Goal: Task Accomplishment & Management: Complete application form

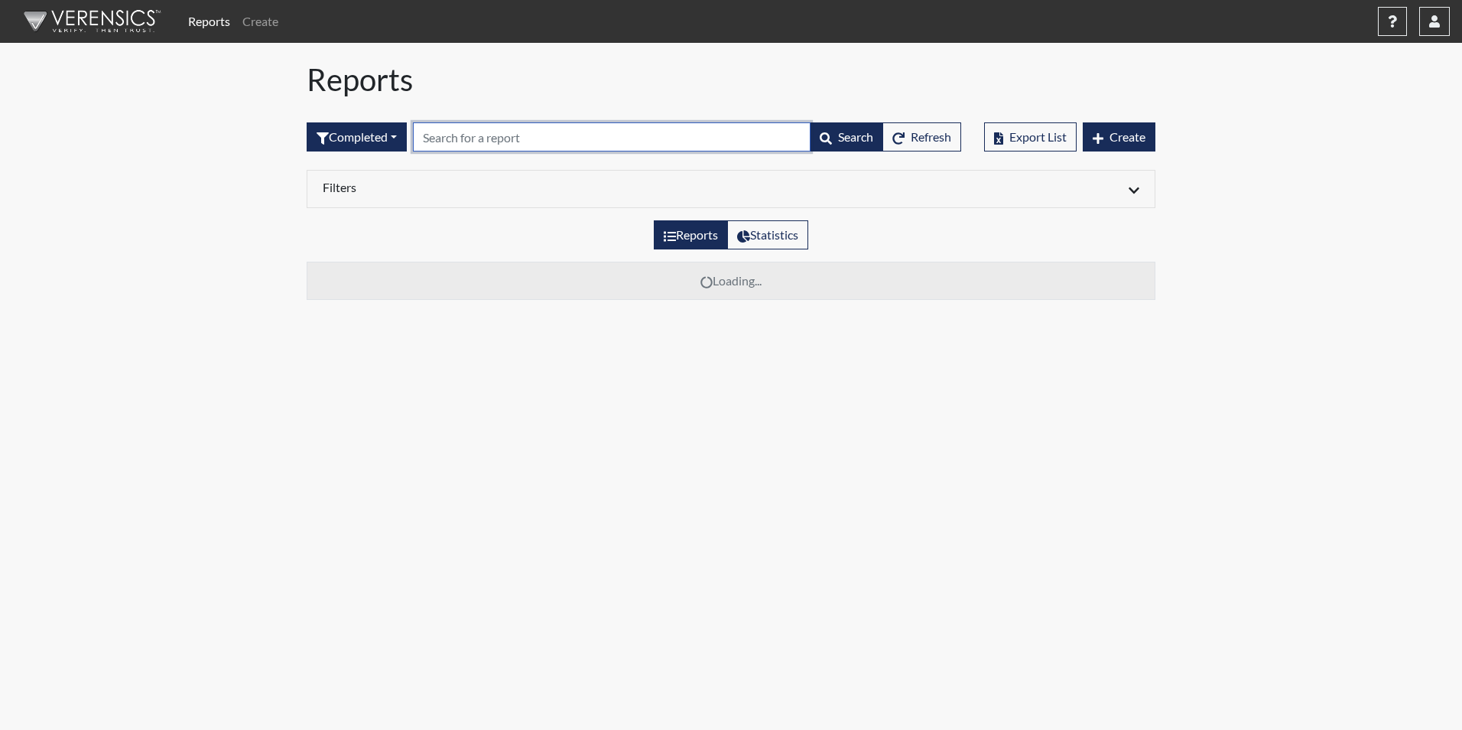
click at [454, 141] on input "text" at bounding box center [612, 136] width 398 height 29
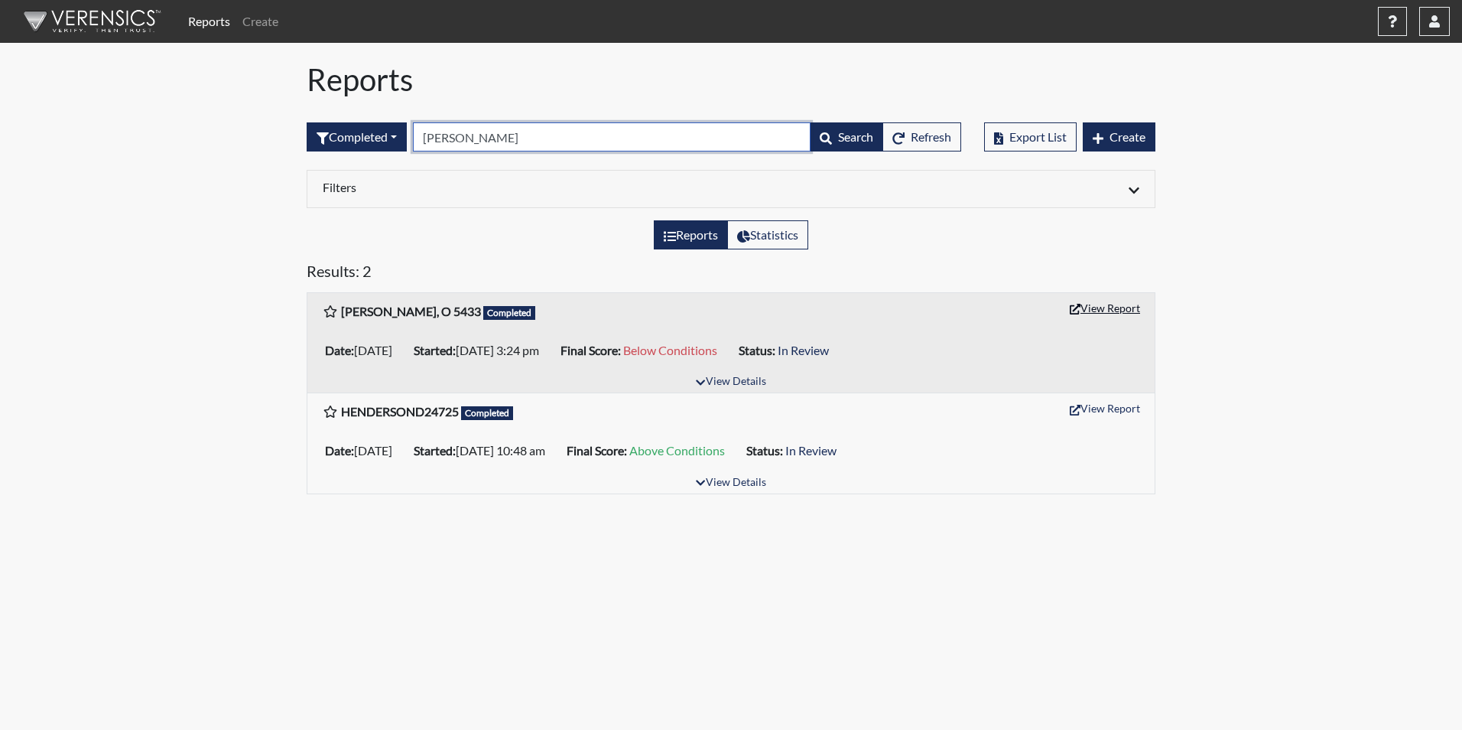
type input "henderson"
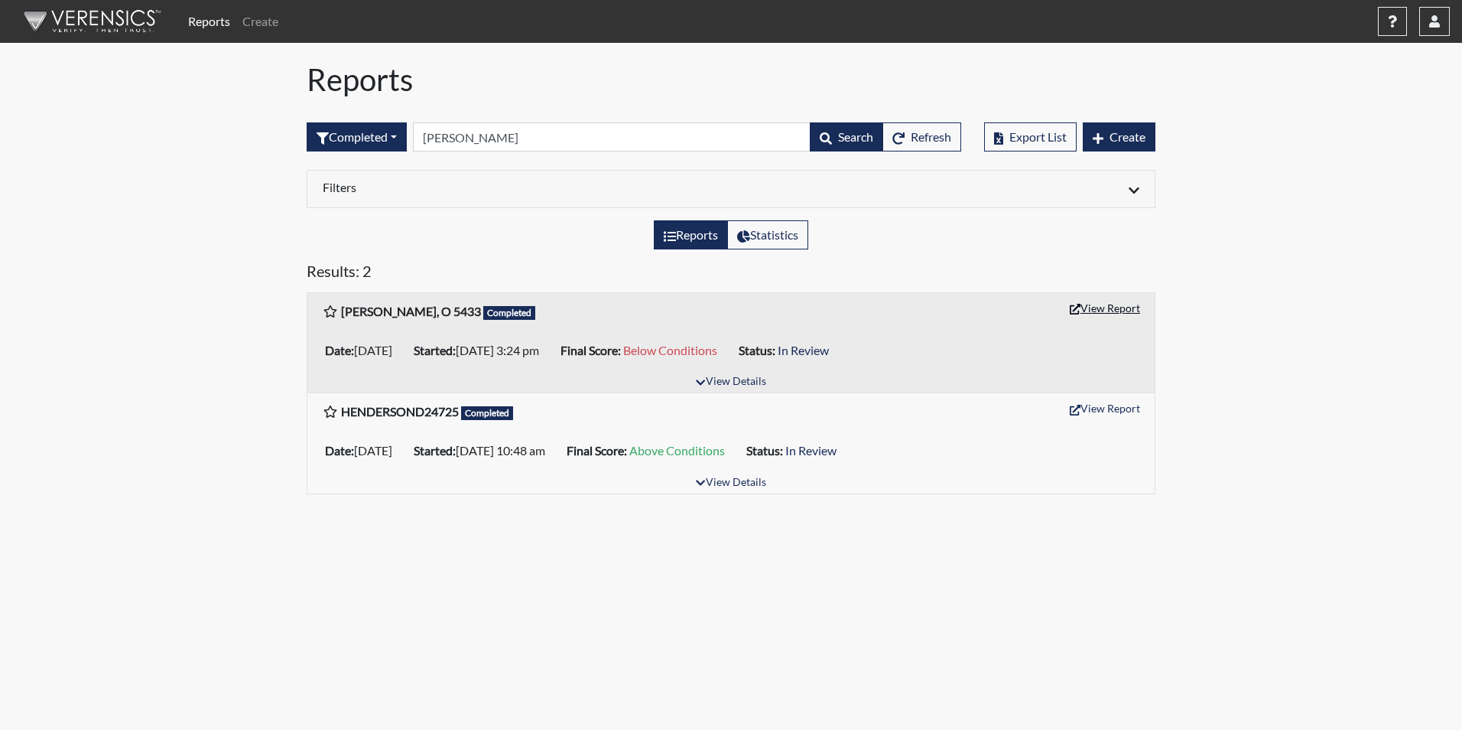
click at [1113, 310] on button "View Report" at bounding box center [1105, 308] width 84 height 24
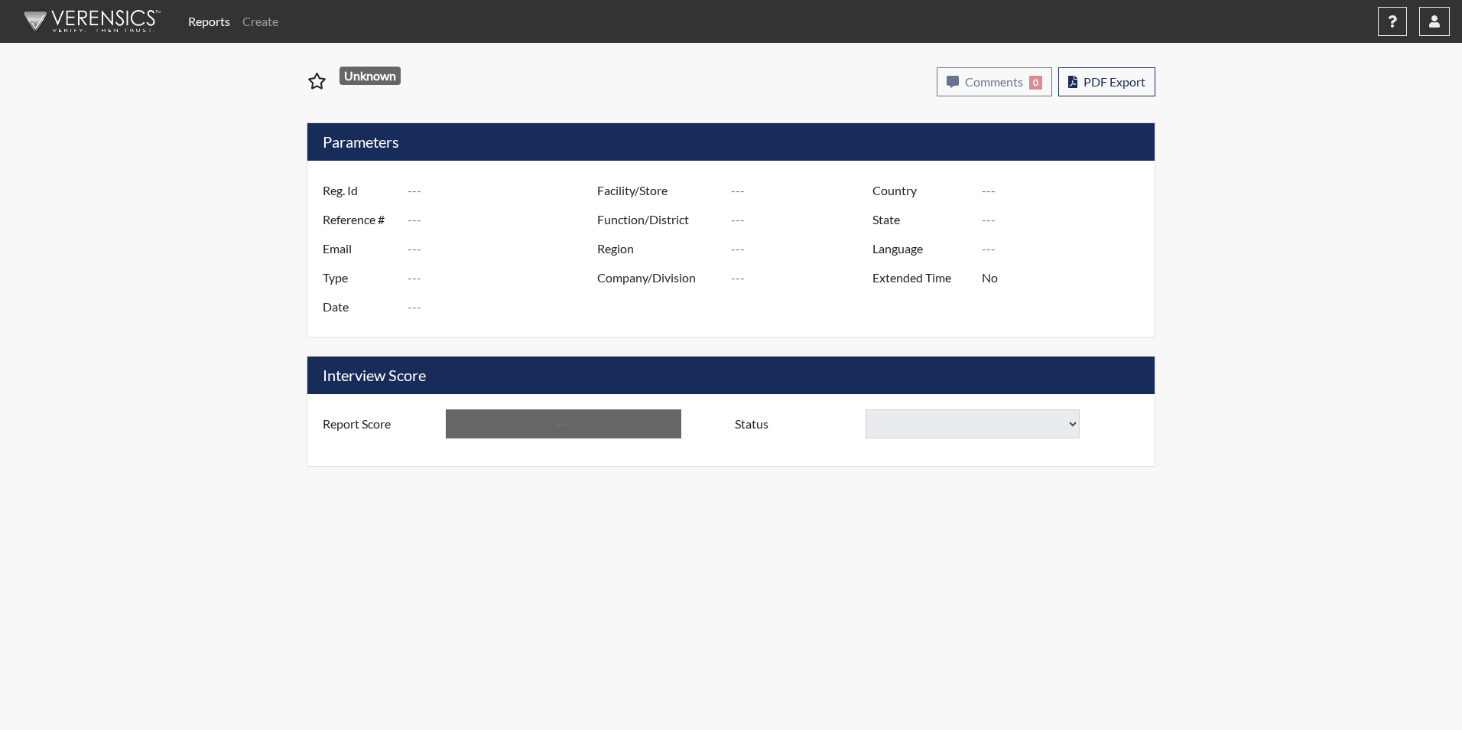
type input "[PERSON_NAME], O 5433"
type input "50856"
type input "[EMAIL_ADDRESS][DOMAIN_NAME]"
type input "Corrections Pre-Employment"
type input "[DATE]"
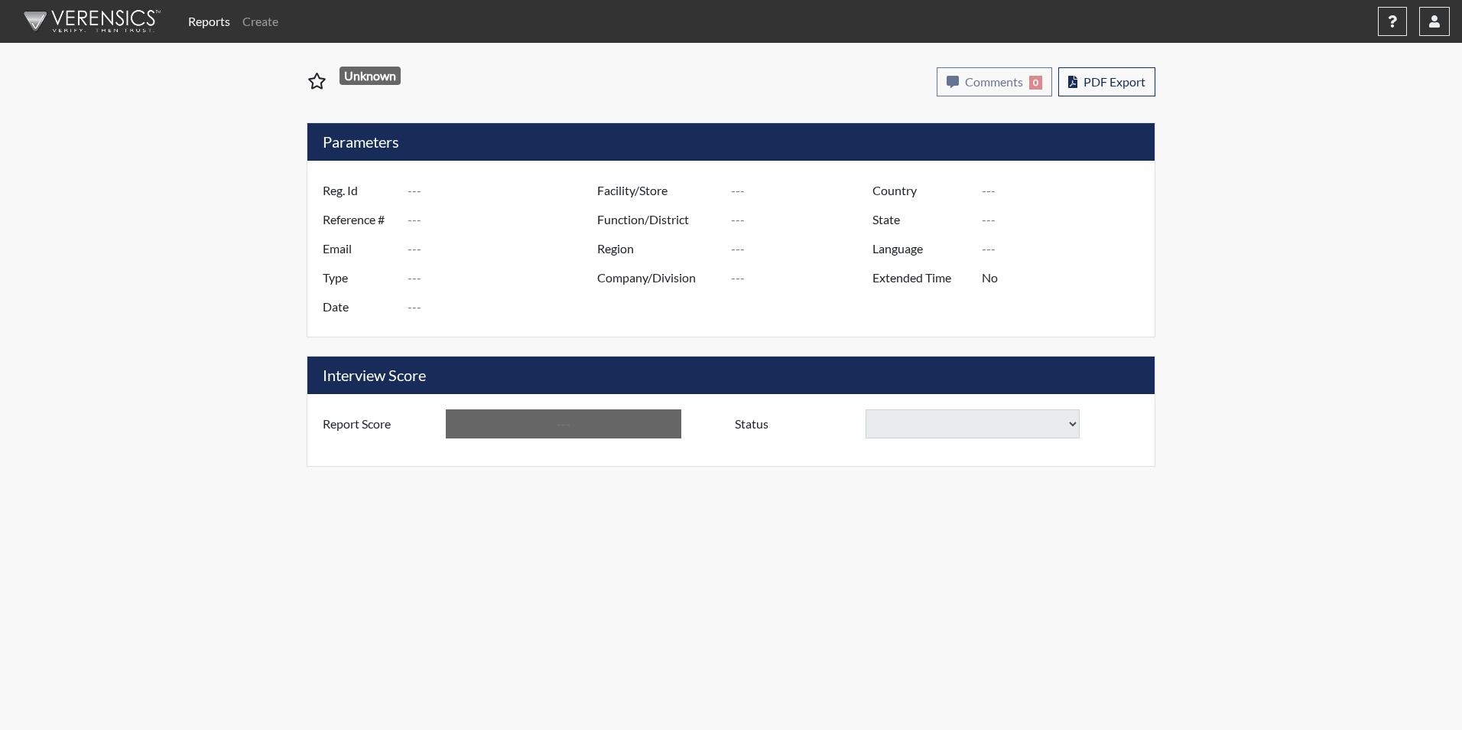
type input "[PERSON_NAME]"
type input "[GEOGRAPHIC_DATA]"
type input "[US_STATE]"
type input "English"
type input "Yes"
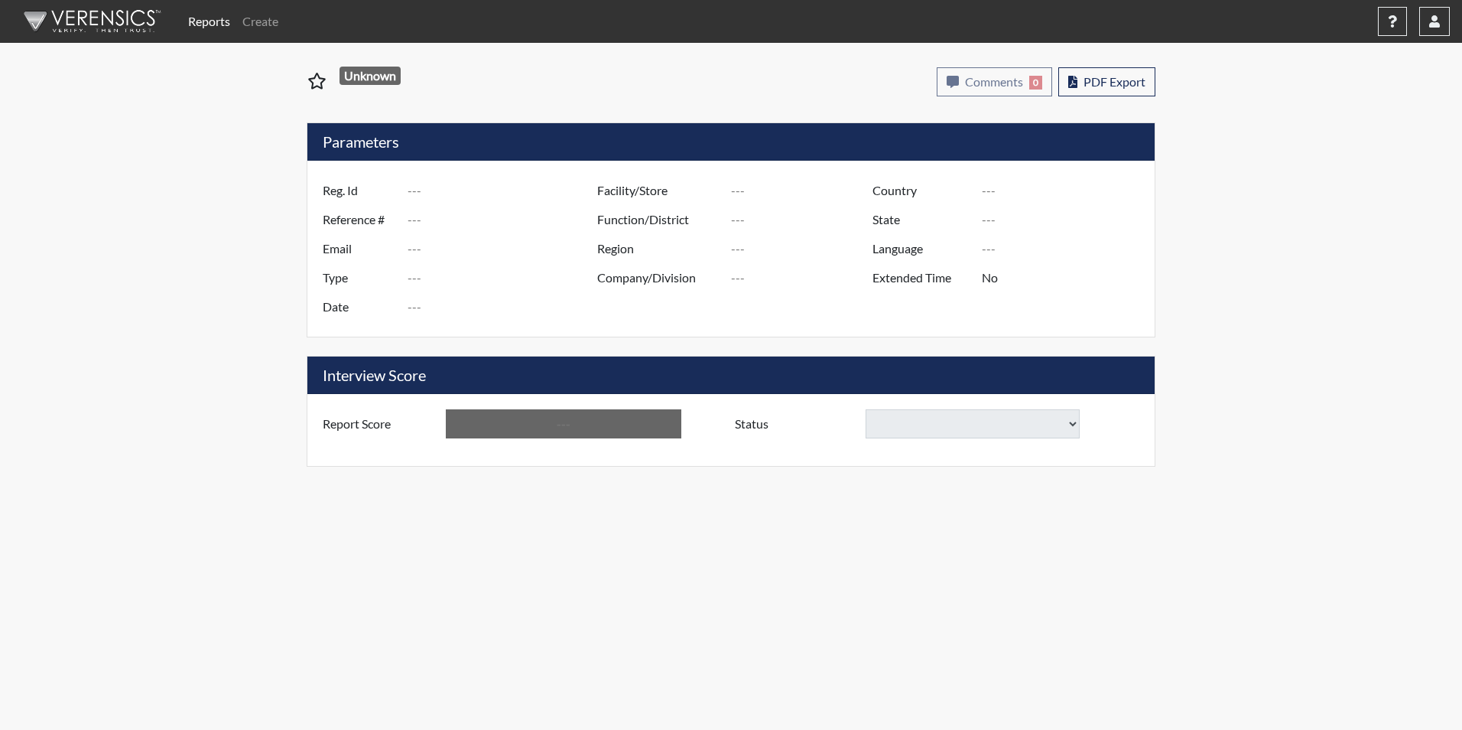
type input "Below Conditions"
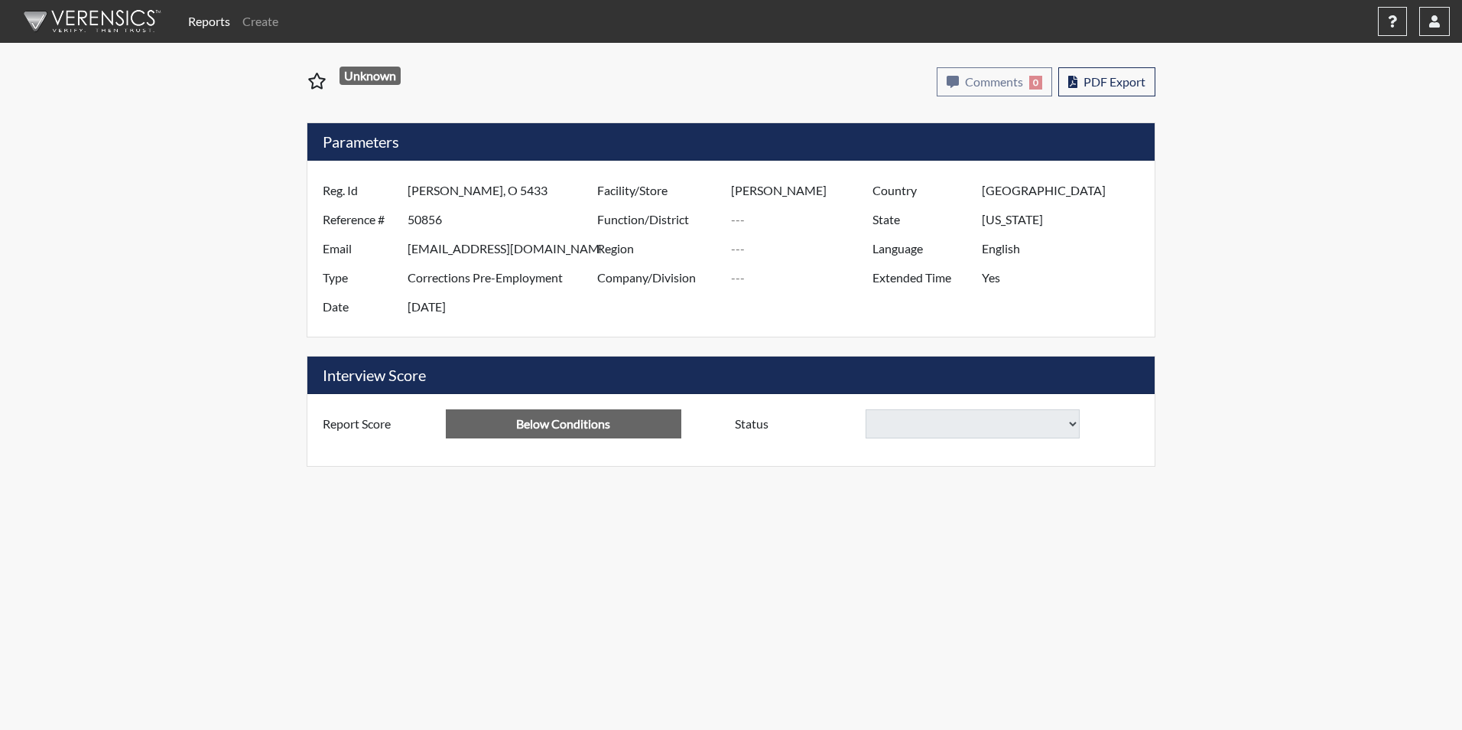
select select
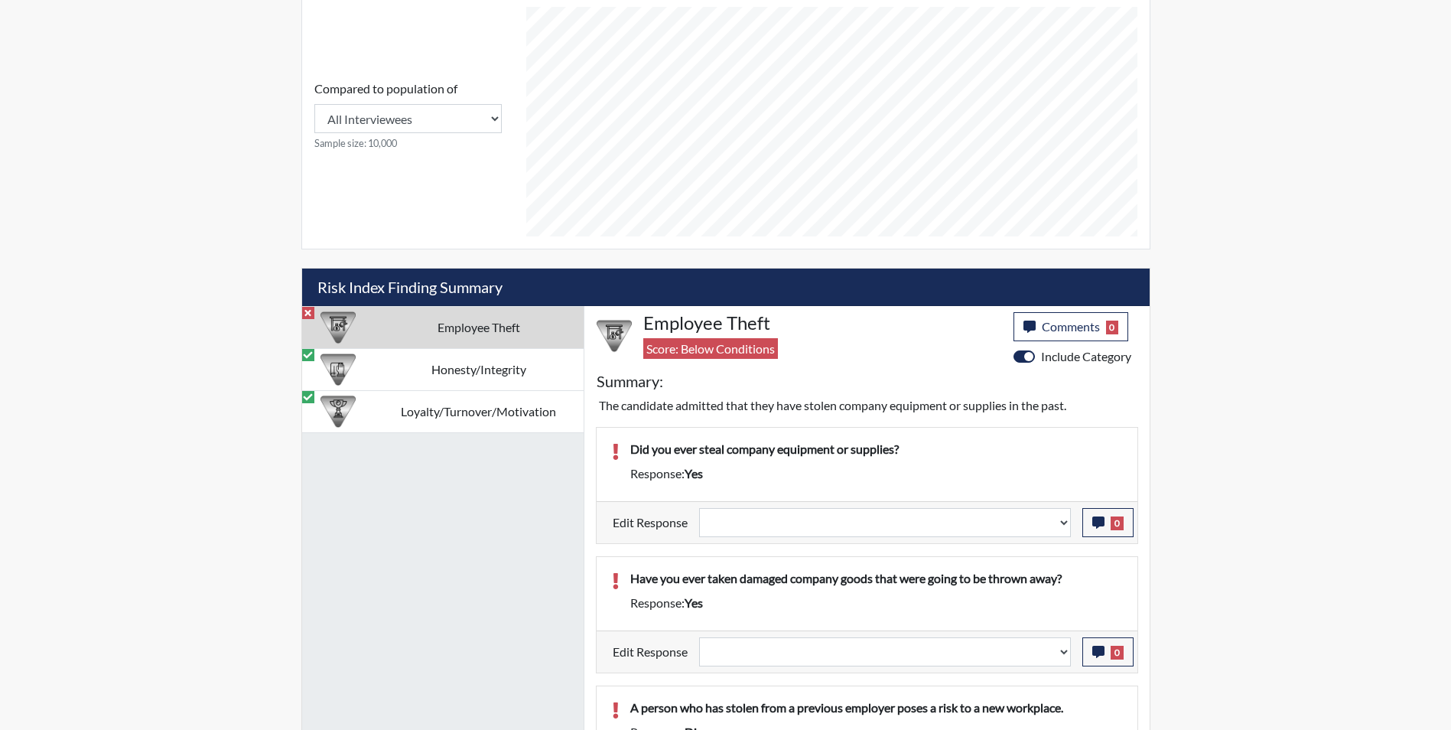
scroll to position [750, 0]
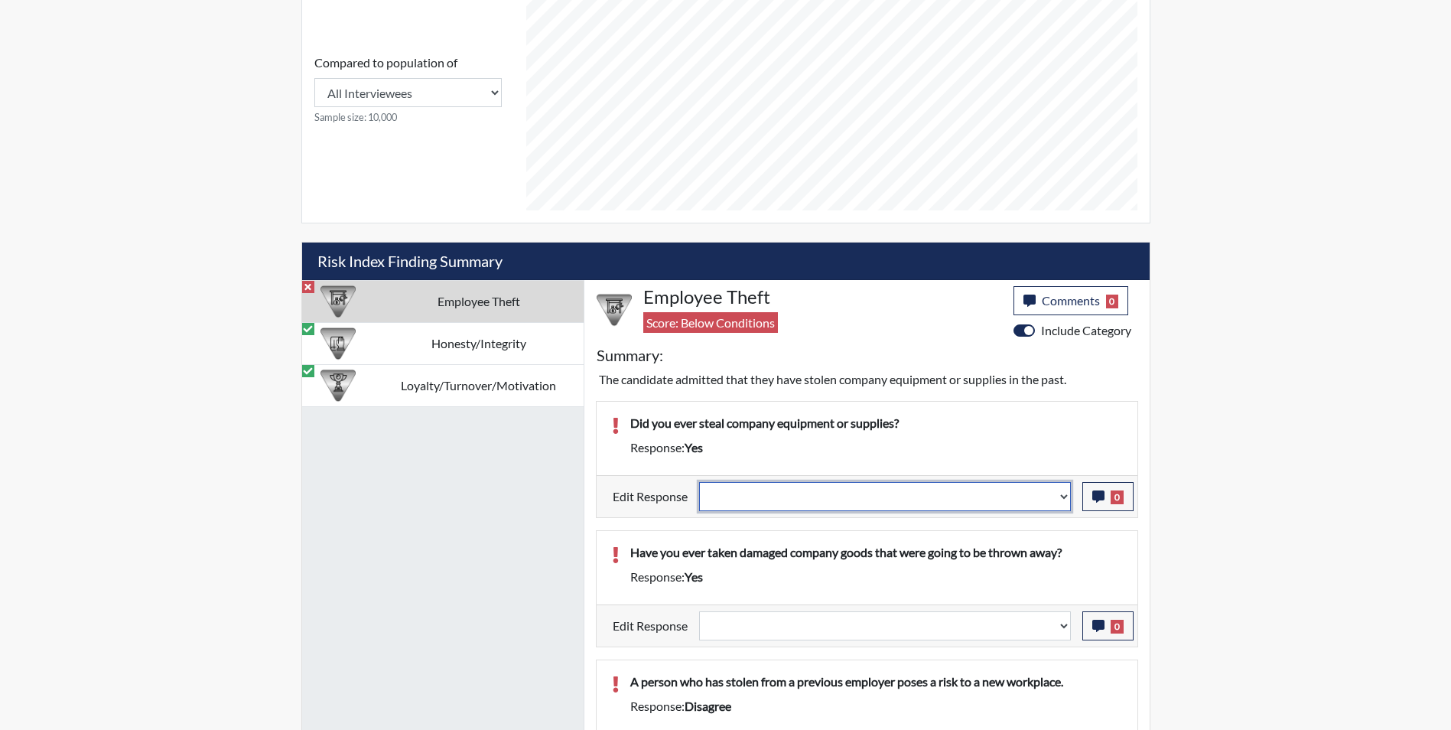
click at [1060, 492] on select "Question is not relevant. Results will be updated. Reasonable explanation provi…" at bounding box center [885, 496] width 372 height 29
select select "reasonable-explanation-provided"
click at [699, 482] on select "Question is not relevant. Results will be updated. Reasonable explanation provi…" at bounding box center [885, 496] width 372 height 29
select select
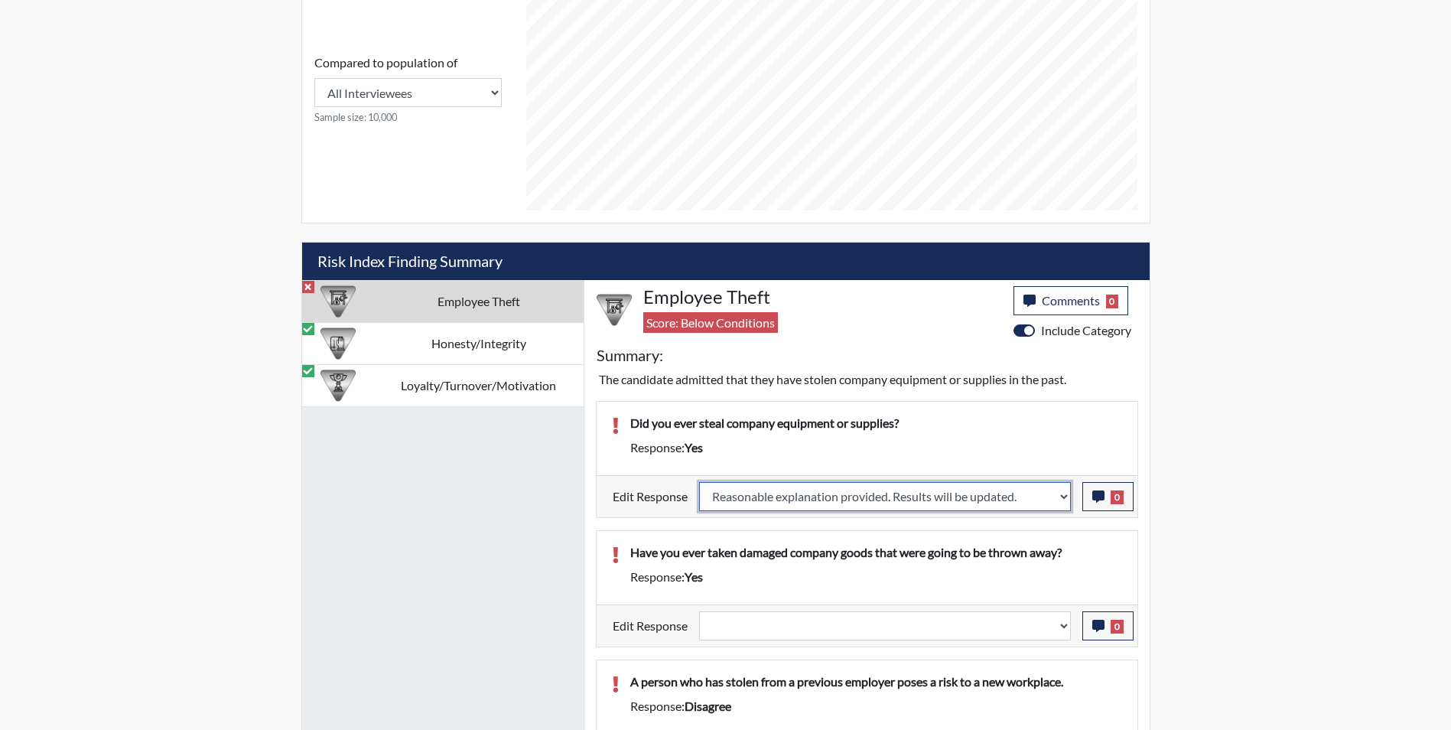
select select
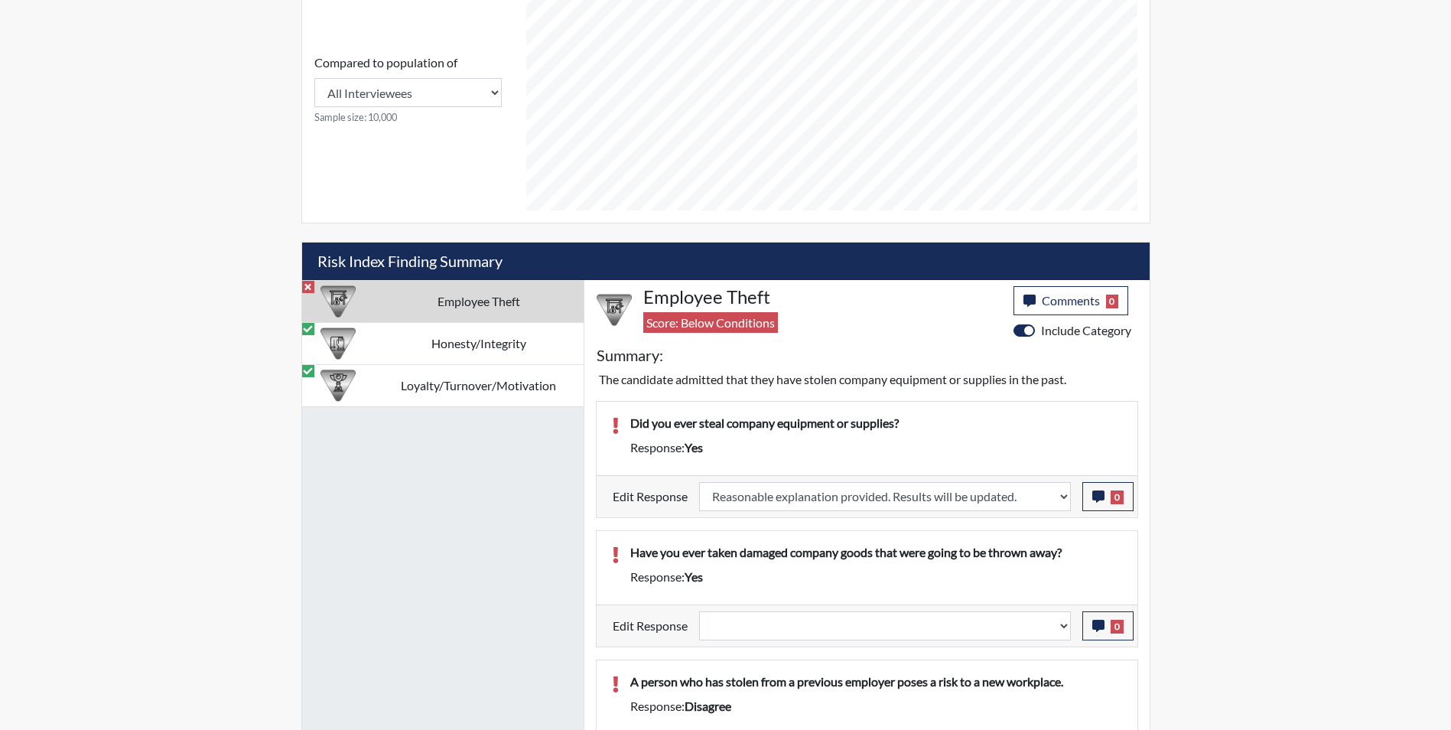
select select
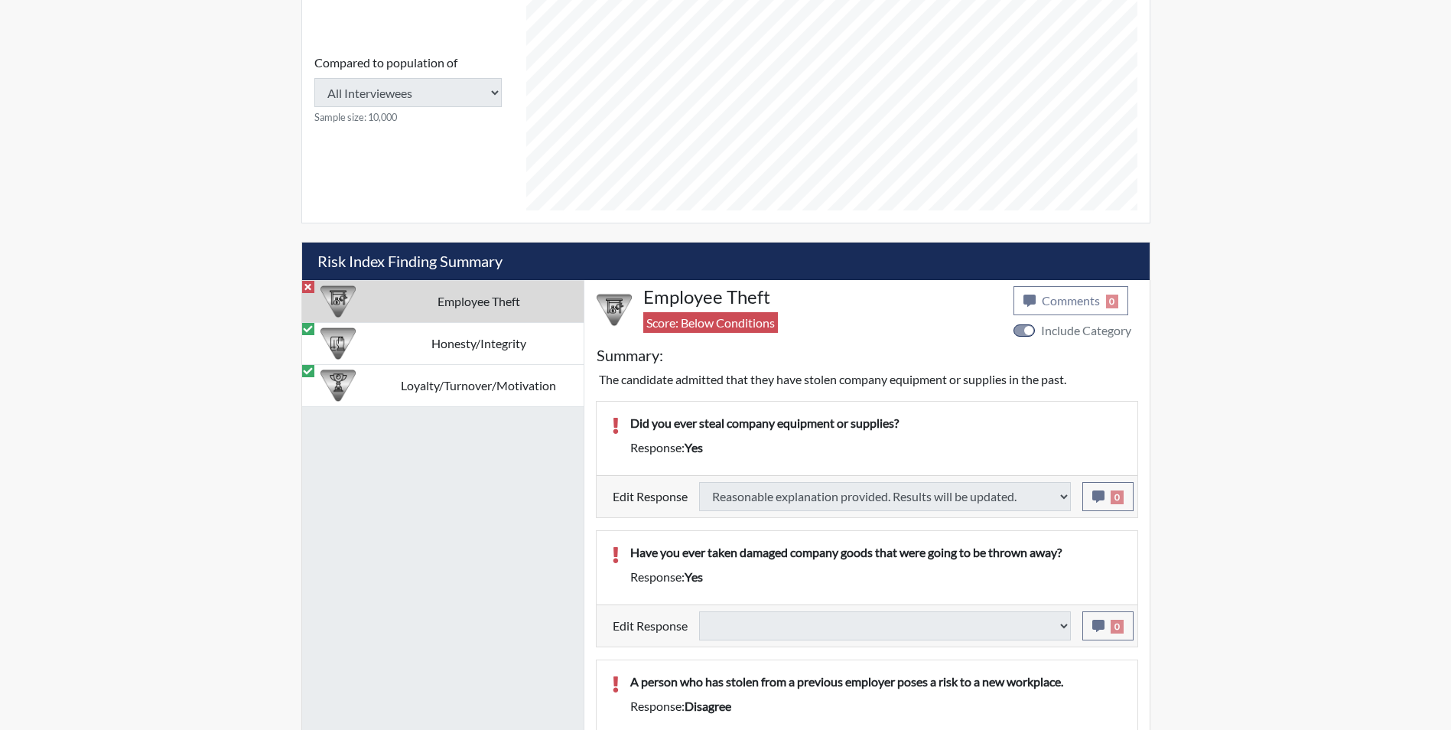
type input "Above Conditions"
select select
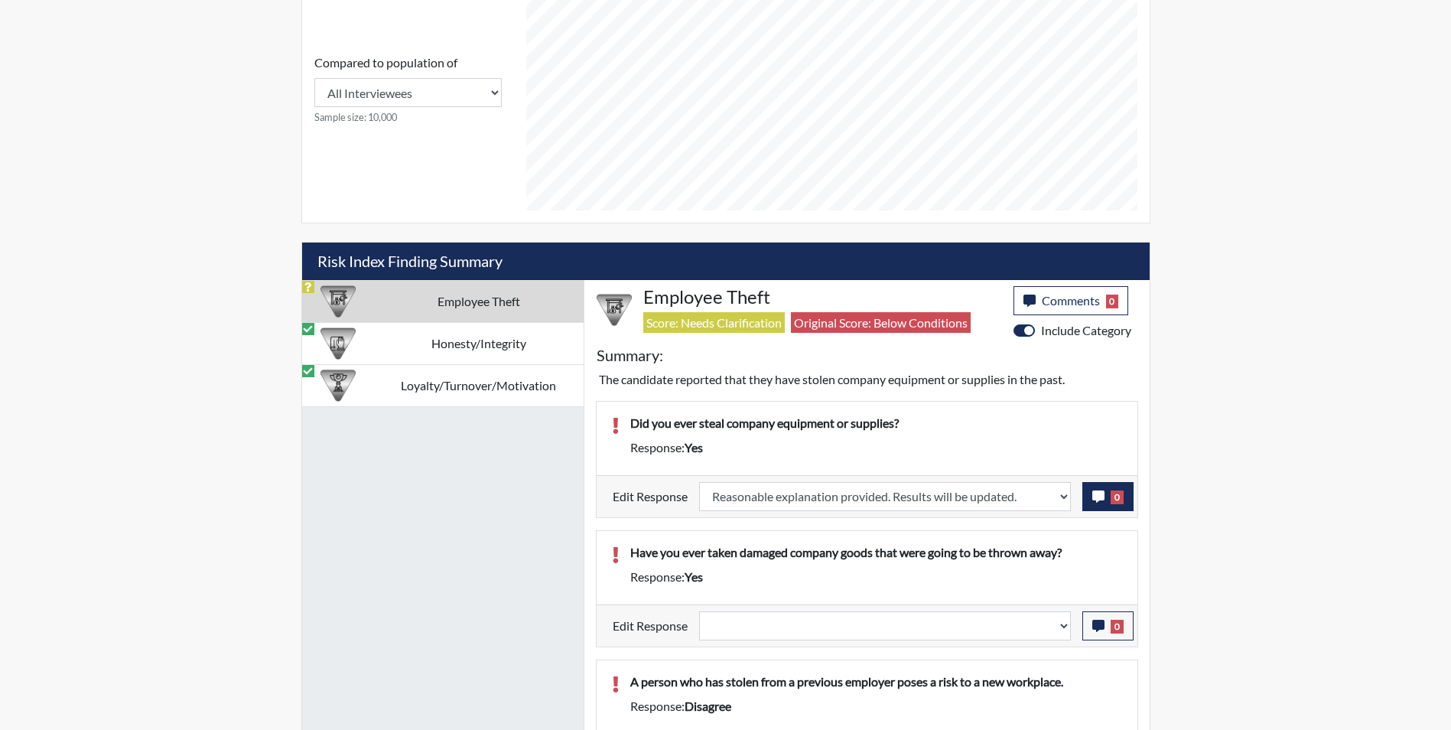
scroll to position [254, 636]
click at [1095, 494] on icon "button" at bounding box center [1098, 496] width 12 height 12
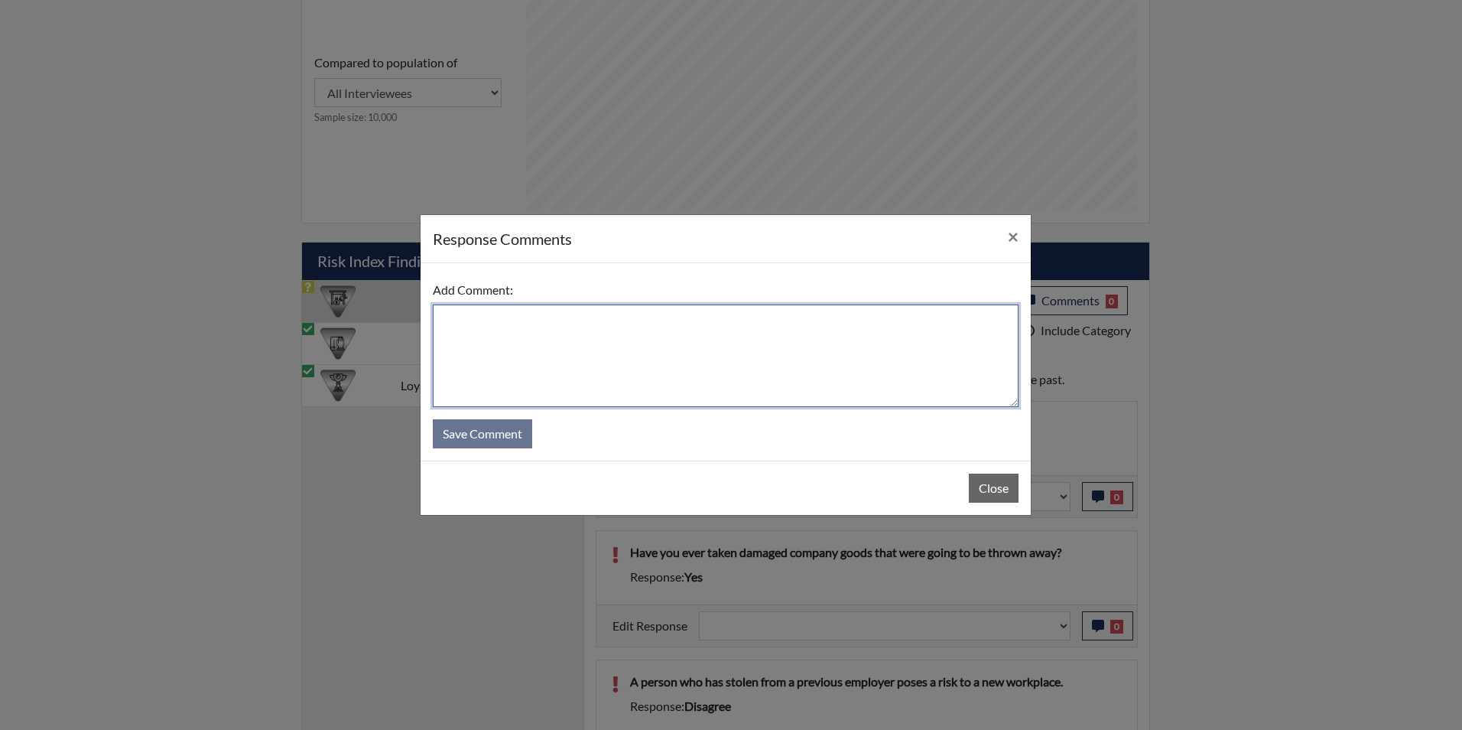
click at [577, 363] on textarea at bounding box center [726, 355] width 586 height 102
type textarea "Has only taken vinyl gloves accidently"
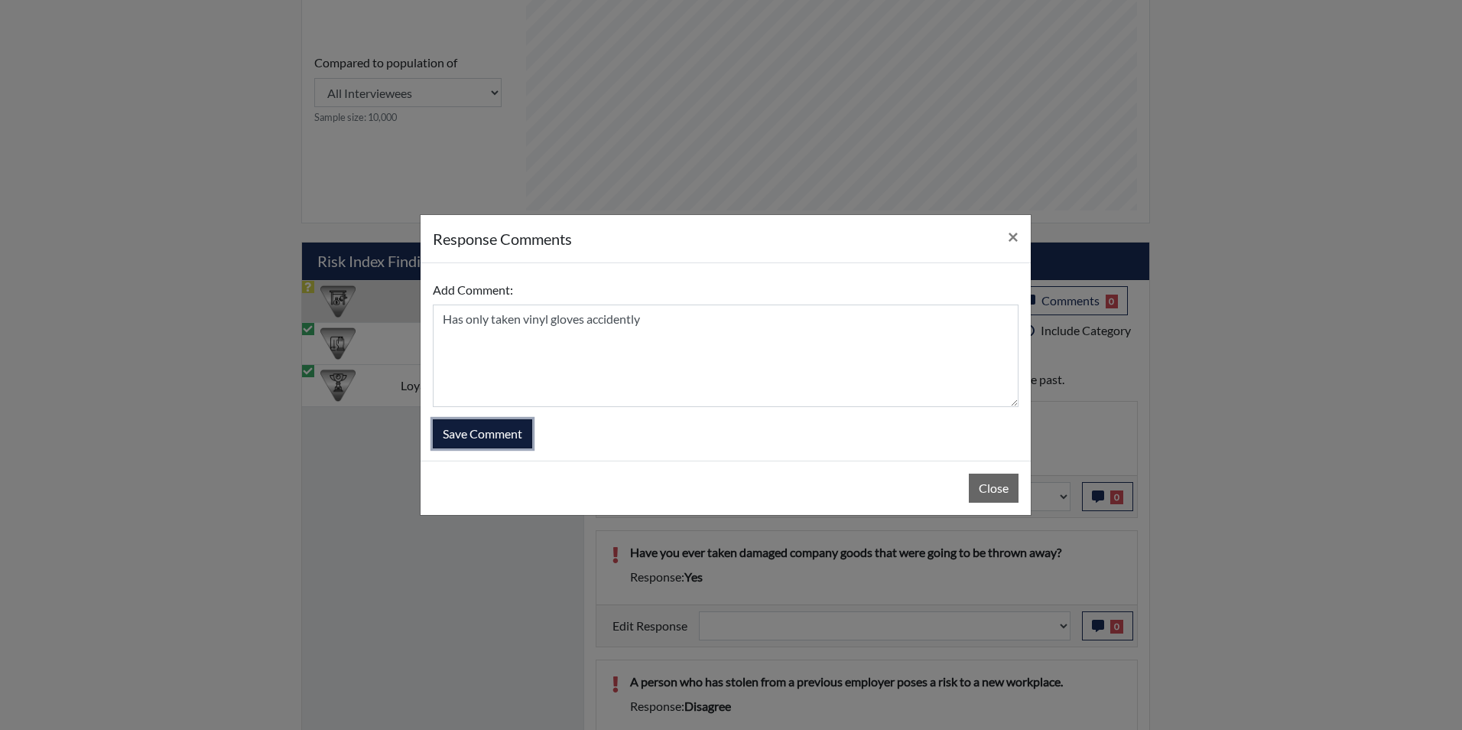
click at [493, 432] on button "Save Comment" at bounding box center [482, 433] width 99 height 29
select select
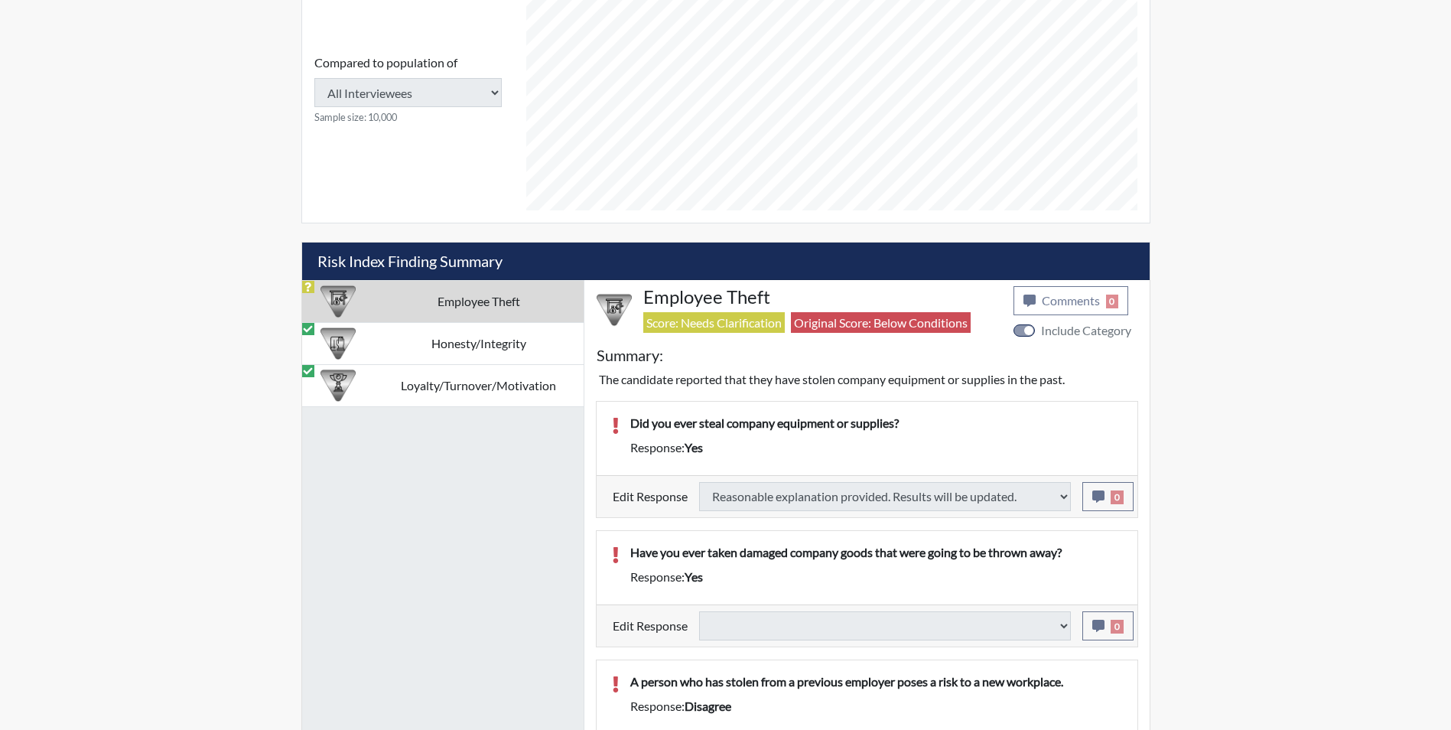
select select
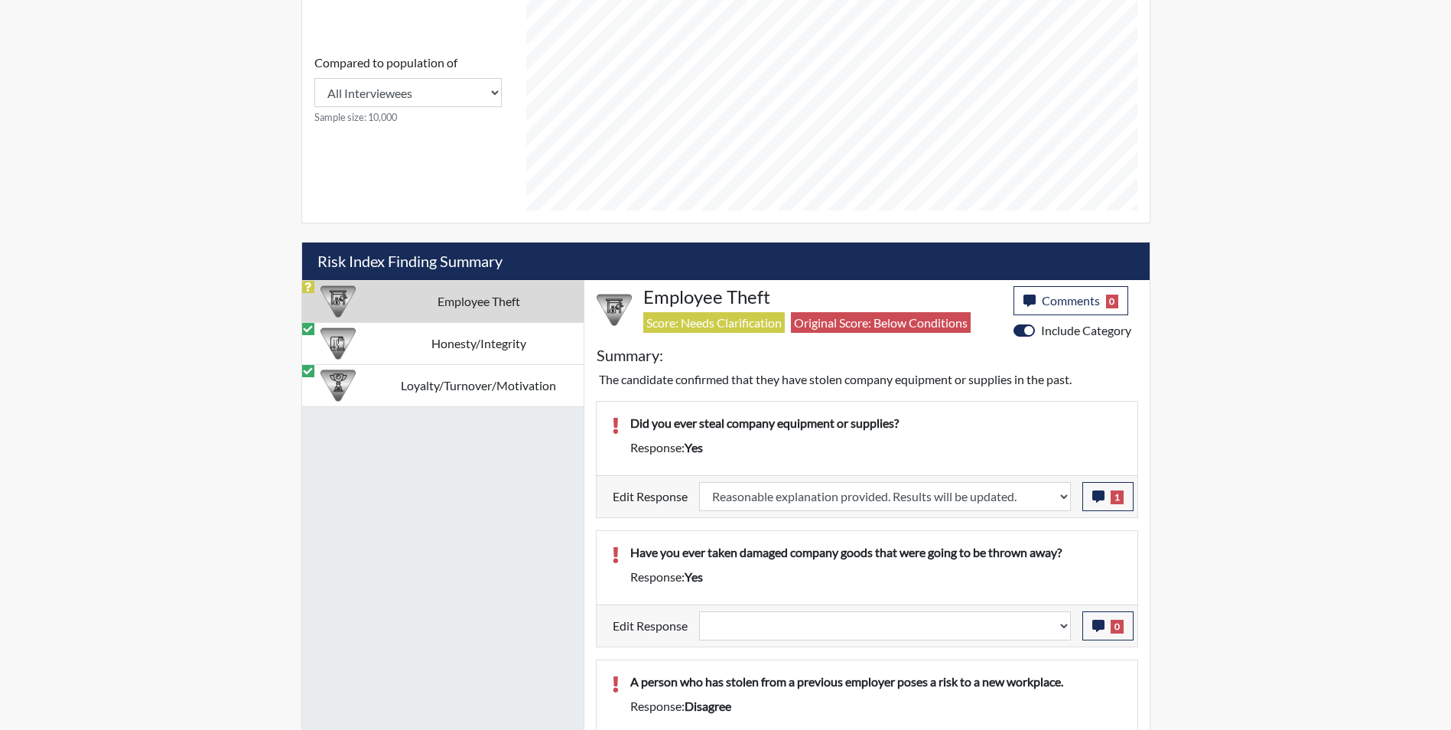
scroll to position [826, 0]
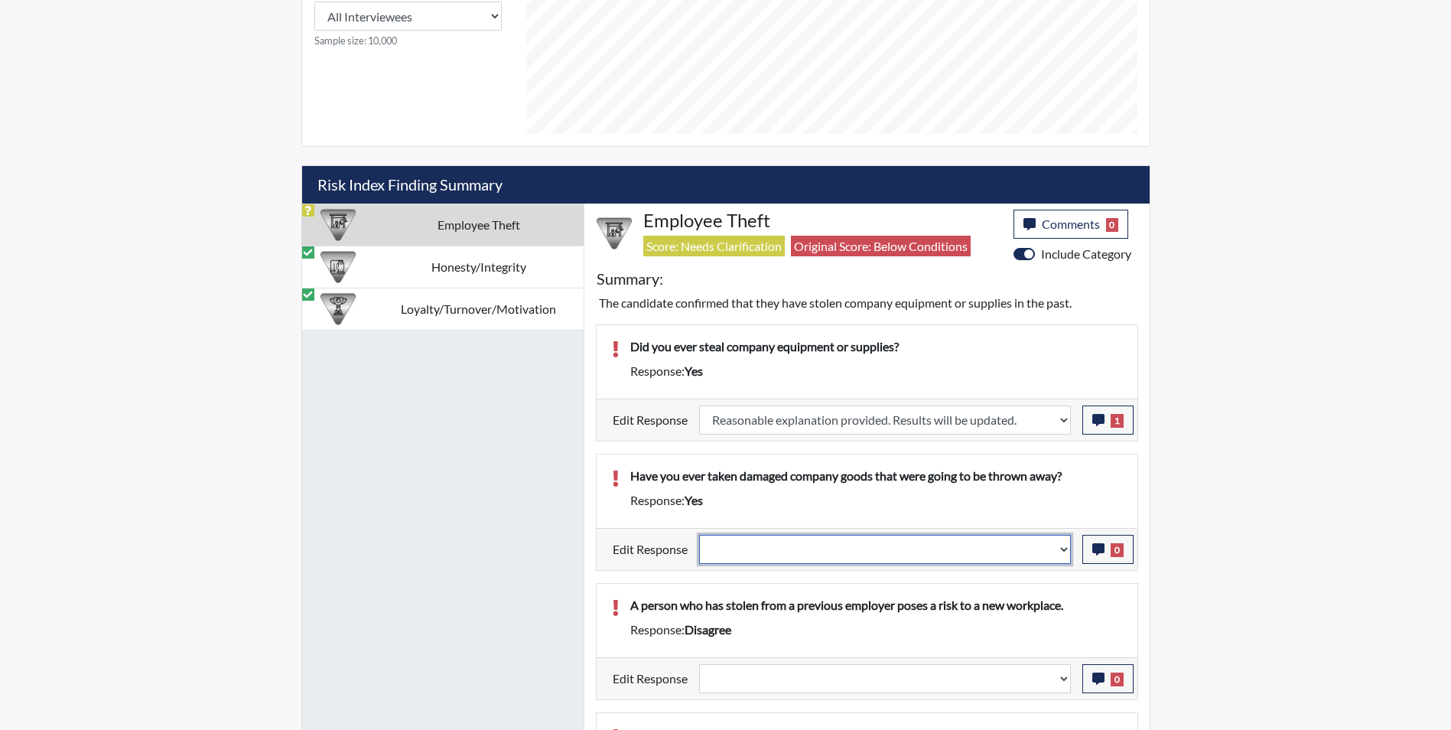
click at [795, 543] on select "Question is not relevant. Results will be updated. Reasonable explanation provi…" at bounding box center [885, 549] width 372 height 29
select select "reasonable-explanation-provided"
click at [699, 535] on select "Question is not relevant. Results will be updated. Reasonable explanation provi…" at bounding box center [885, 549] width 372 height 29
select select
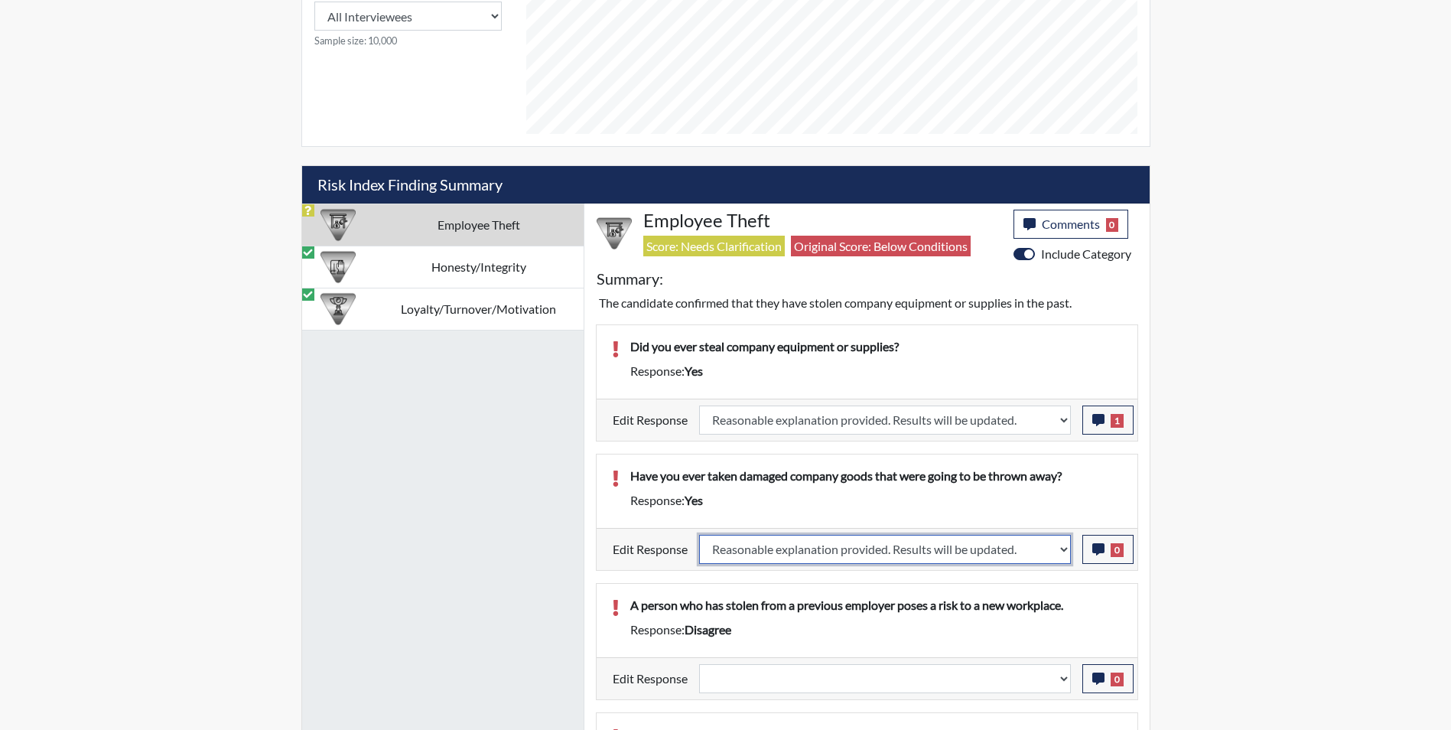
select select
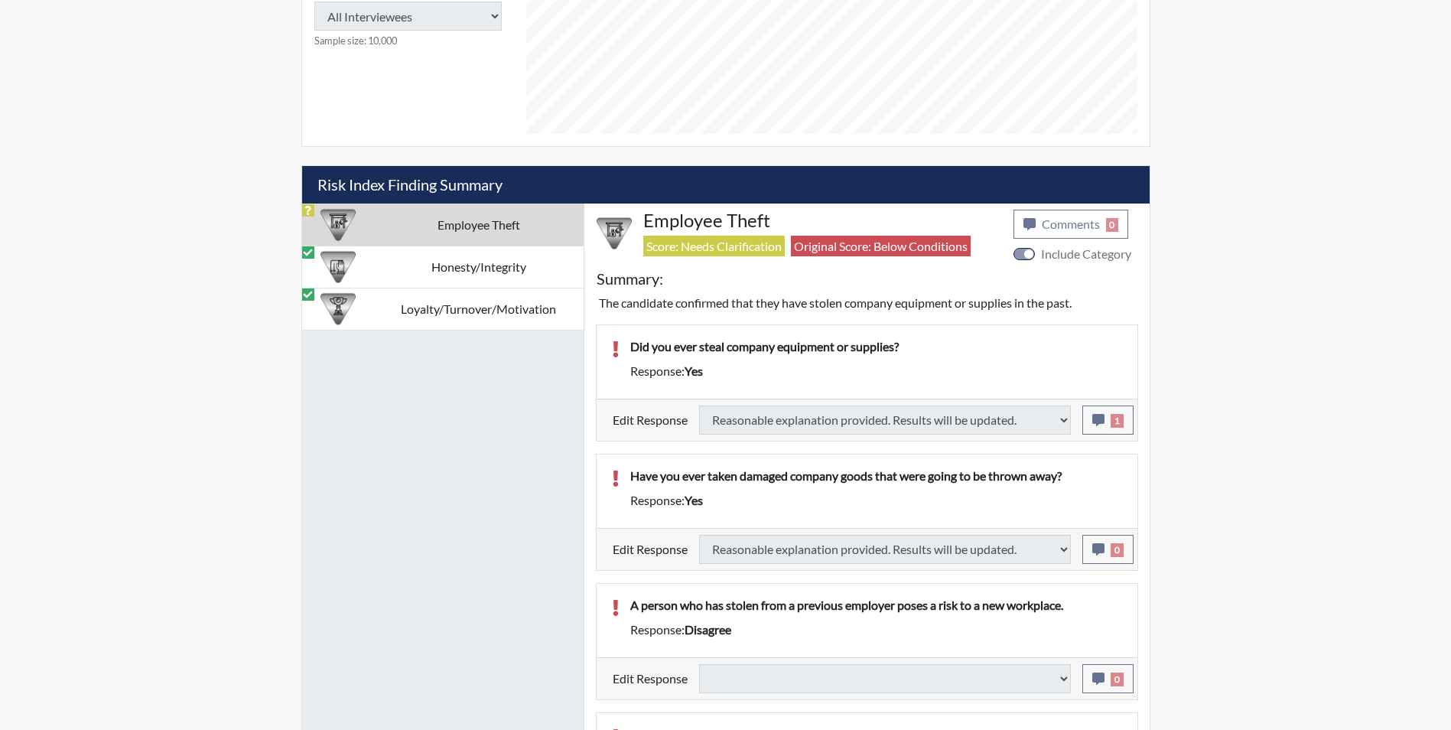
select select
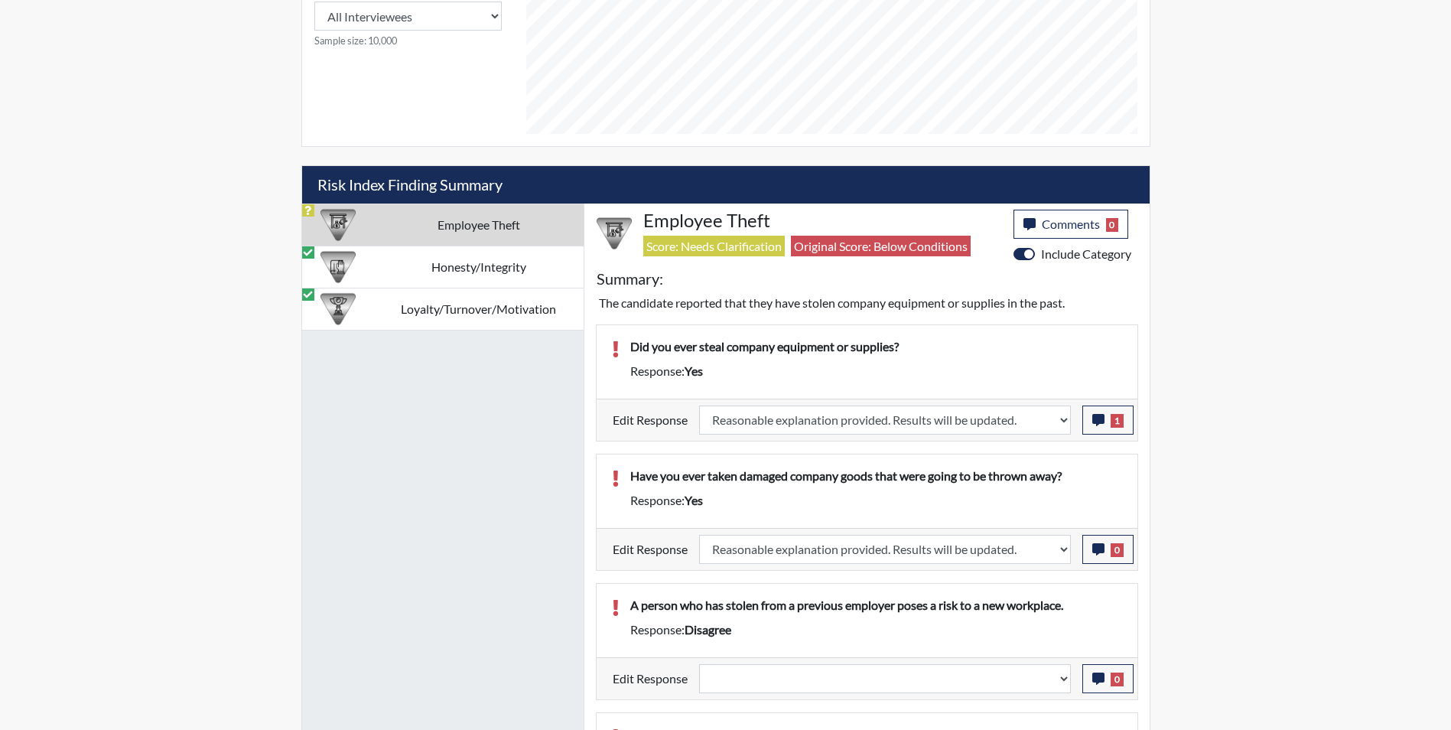
scroll to position [254, 636]
click at [1093, 551] on icon "button" at bounding box center [1098, 549] width 12 height 12
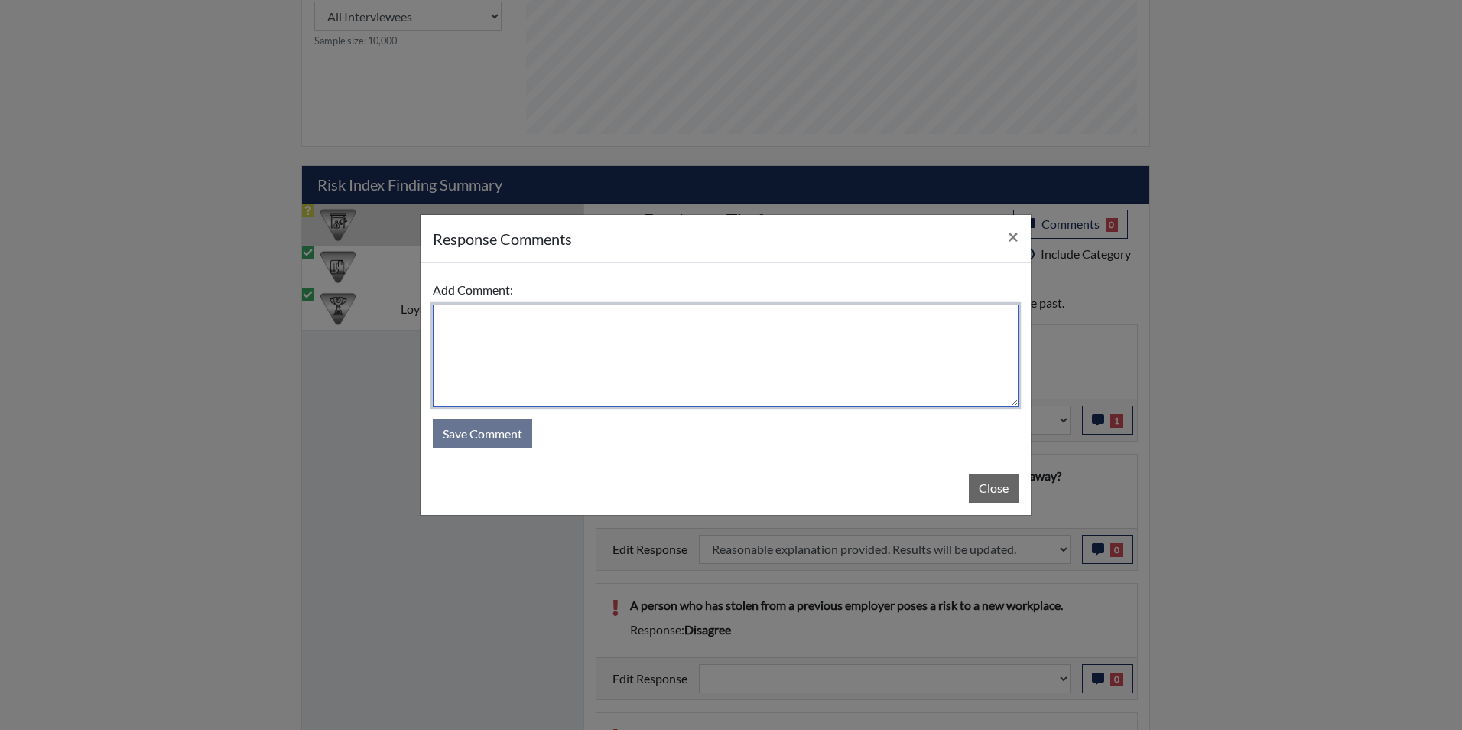
click at [577, 353] on textarea at bounding box center [726, 355] width 586 height 102
type textarea "Had permission from store manager before taking"
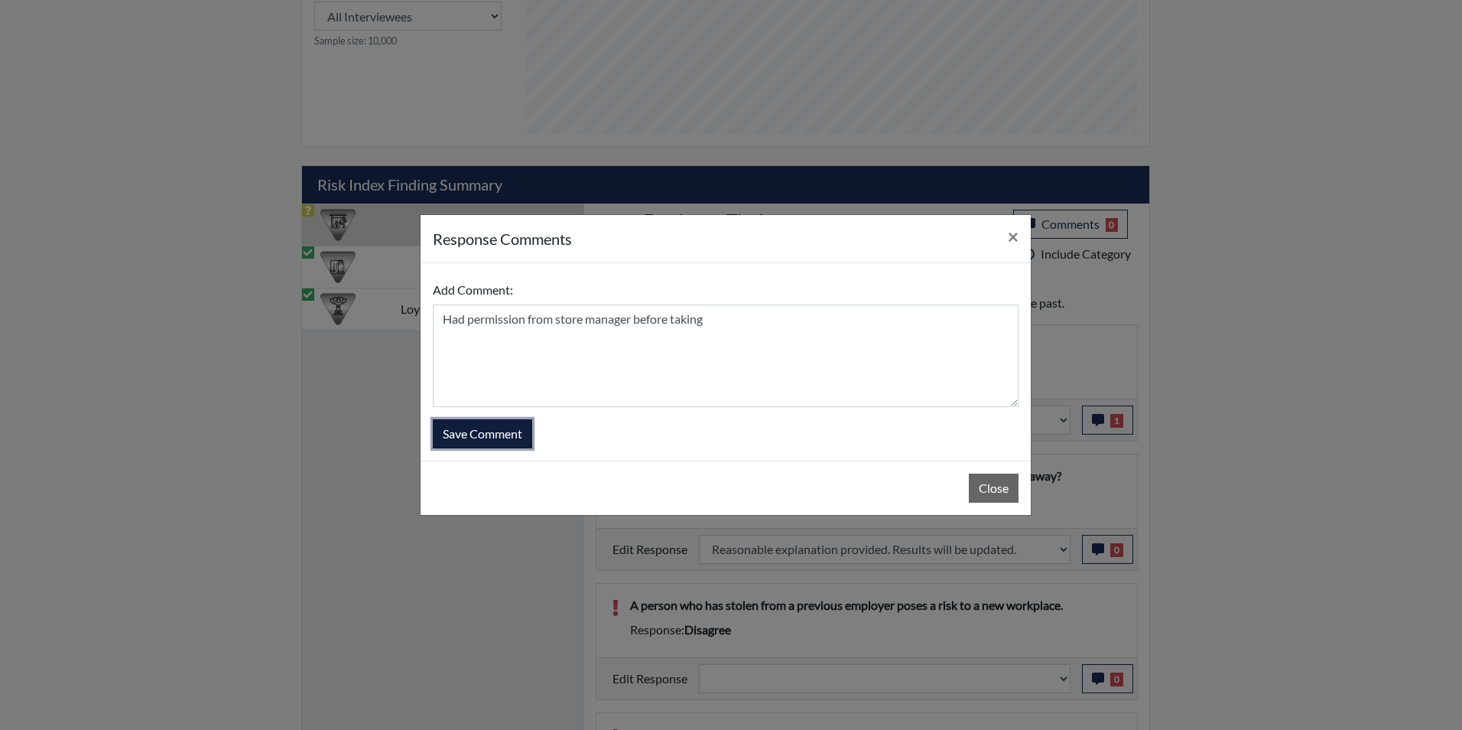
click at [493, 428] on button "Save Comment" at bounding box center [482, 433] width 99 height 29
select select
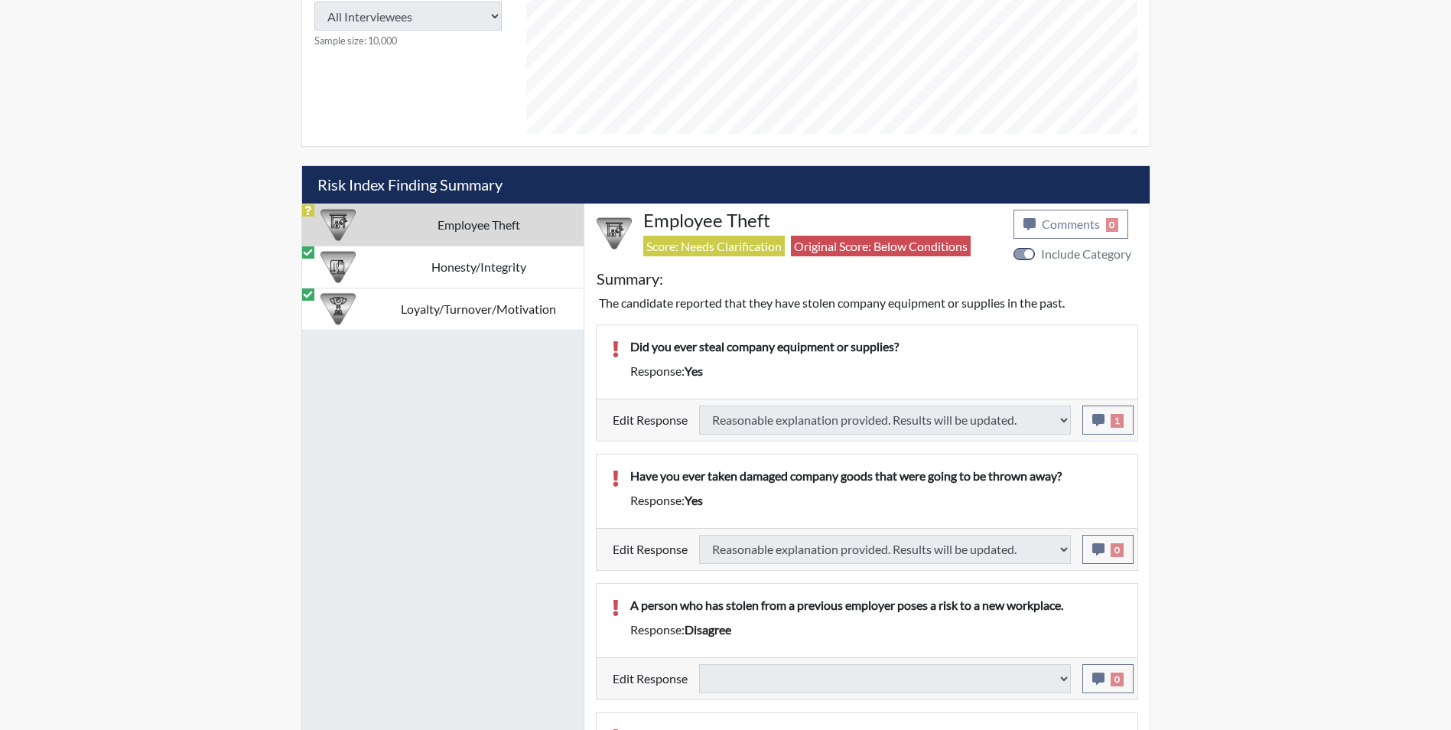
select select
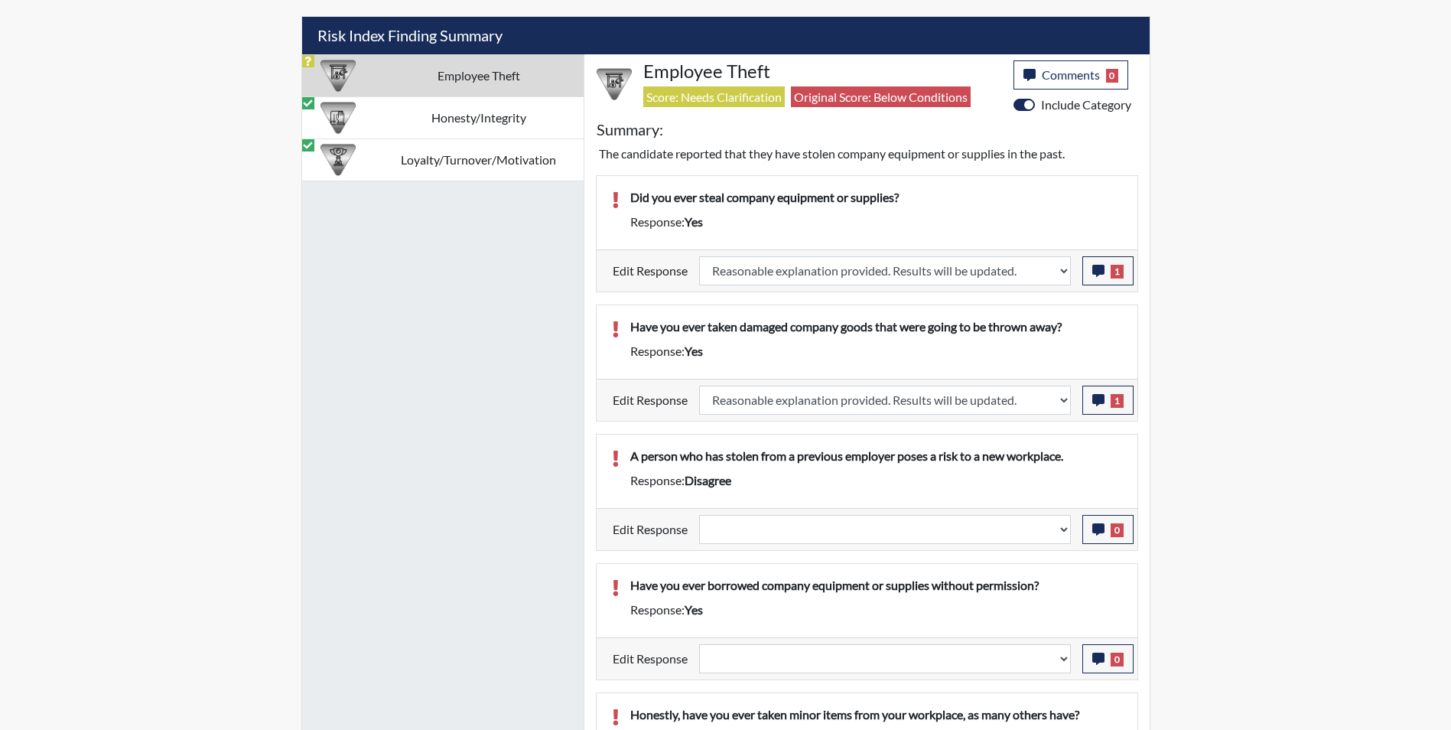
scroll to position [979, 0]
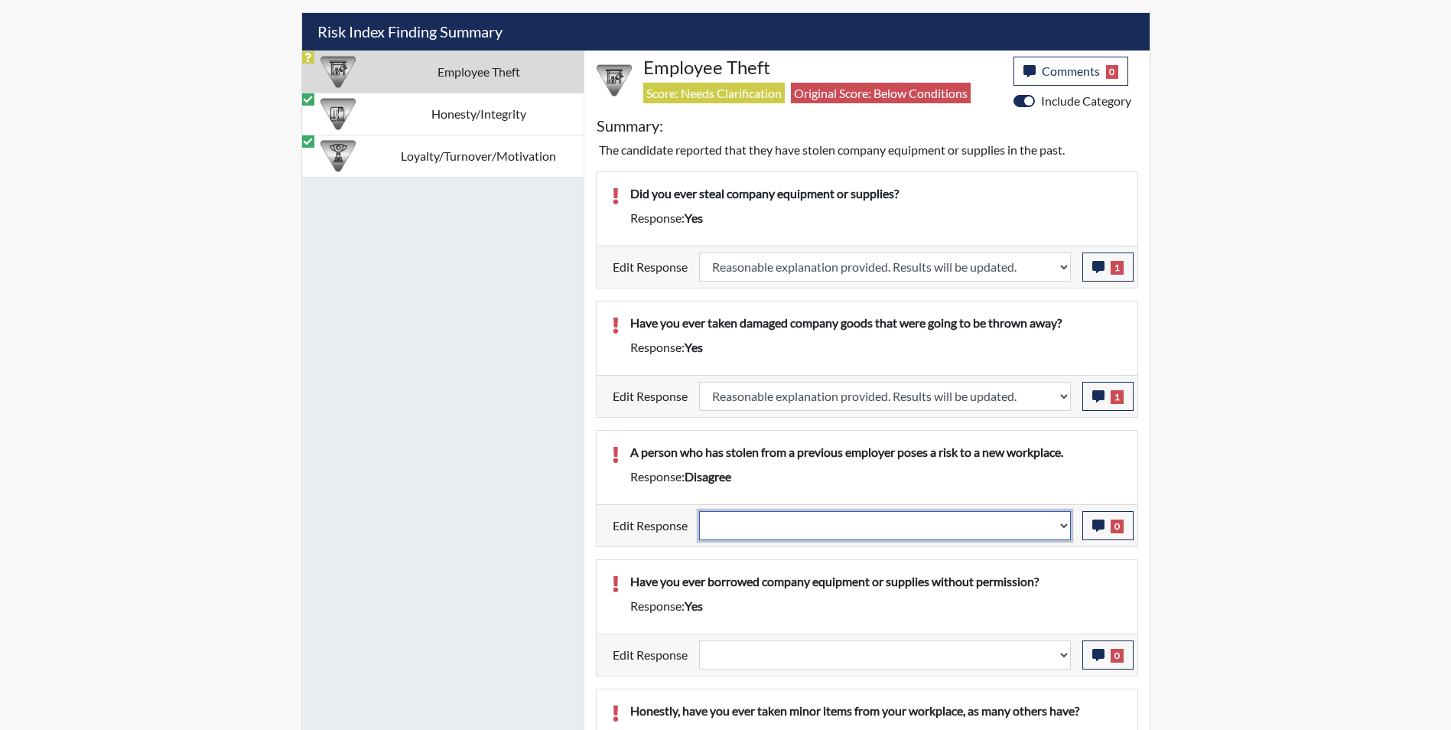
click at [962, 529] on select "Question is not relevant. Results will be updated. Reasonable explanation provi…" at bounding box center [885, 525] width 372 height 29
select select "reasonable-explanation-provided"
click at [699, 511] on select "Question is not relevant. Results will be updated. Reasonable explanation provi…" at bounding box center [885, 525] width 372 height 29
select select
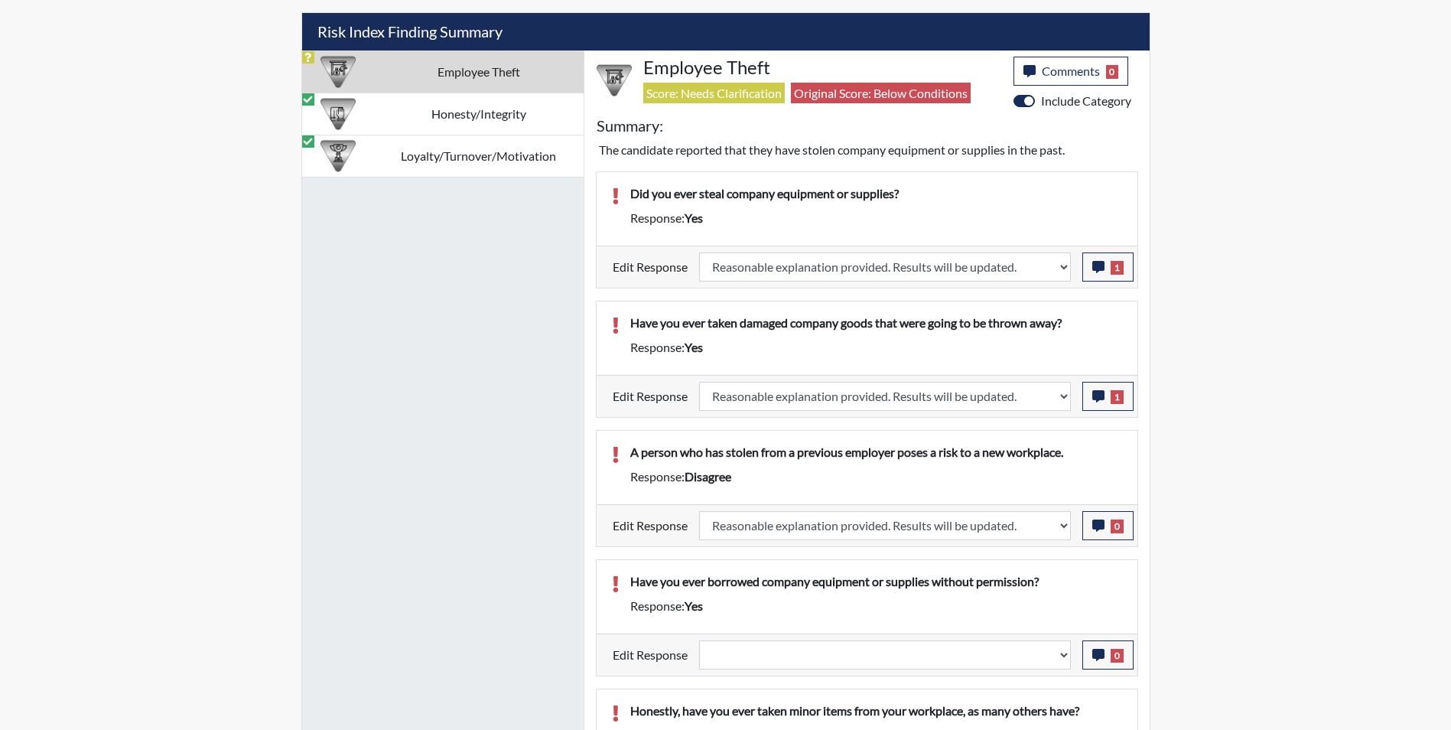
select select
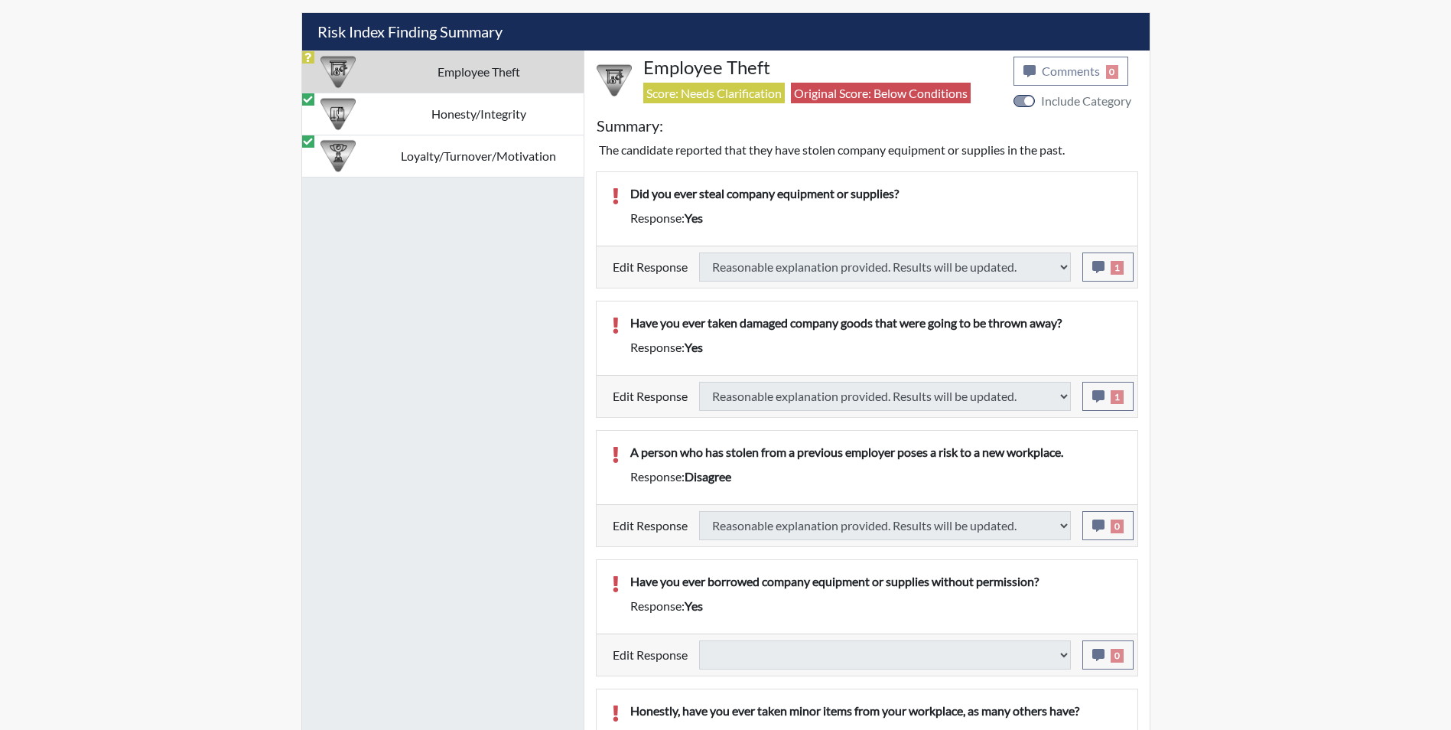
select select
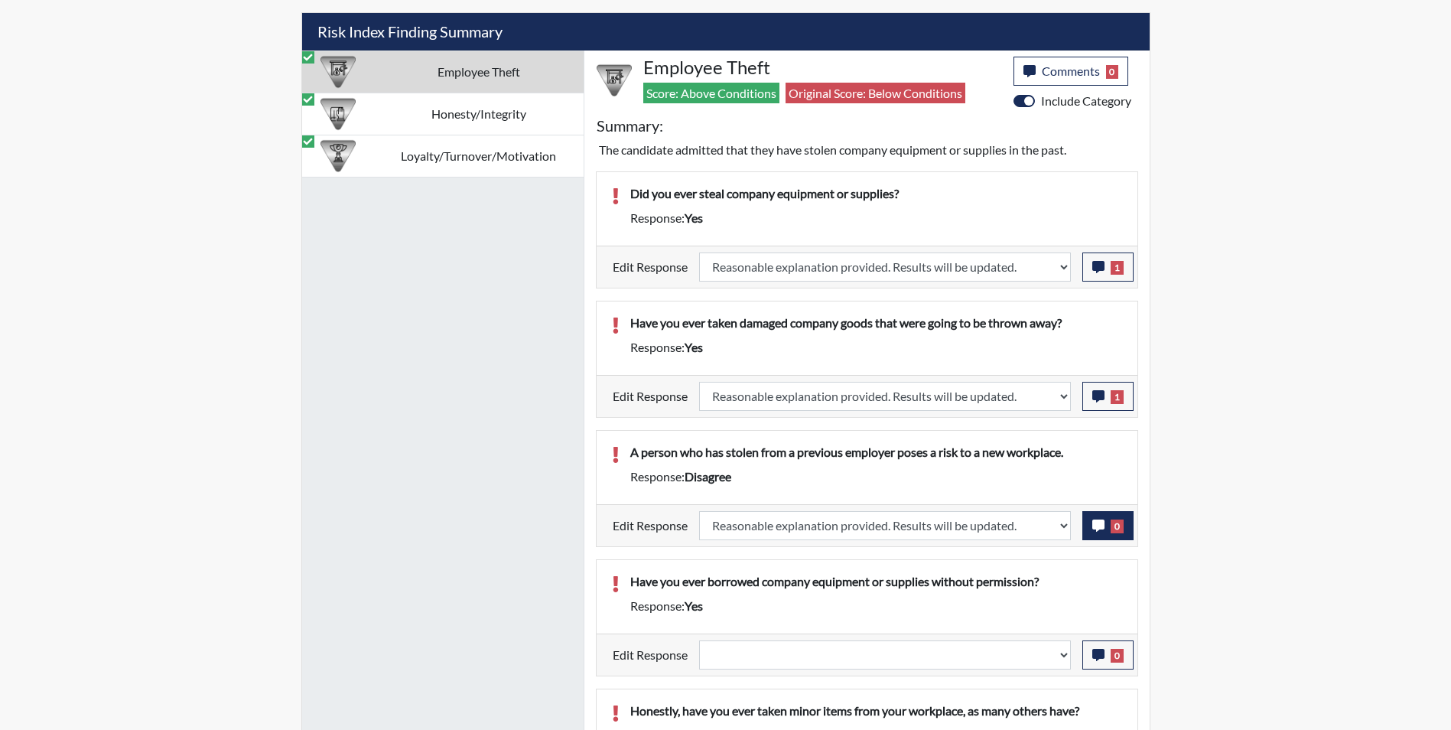
scroll to position [254, 636]
click at [1095, 527] on icon "button" at bounding box center [1098, 525] width 12 height 12
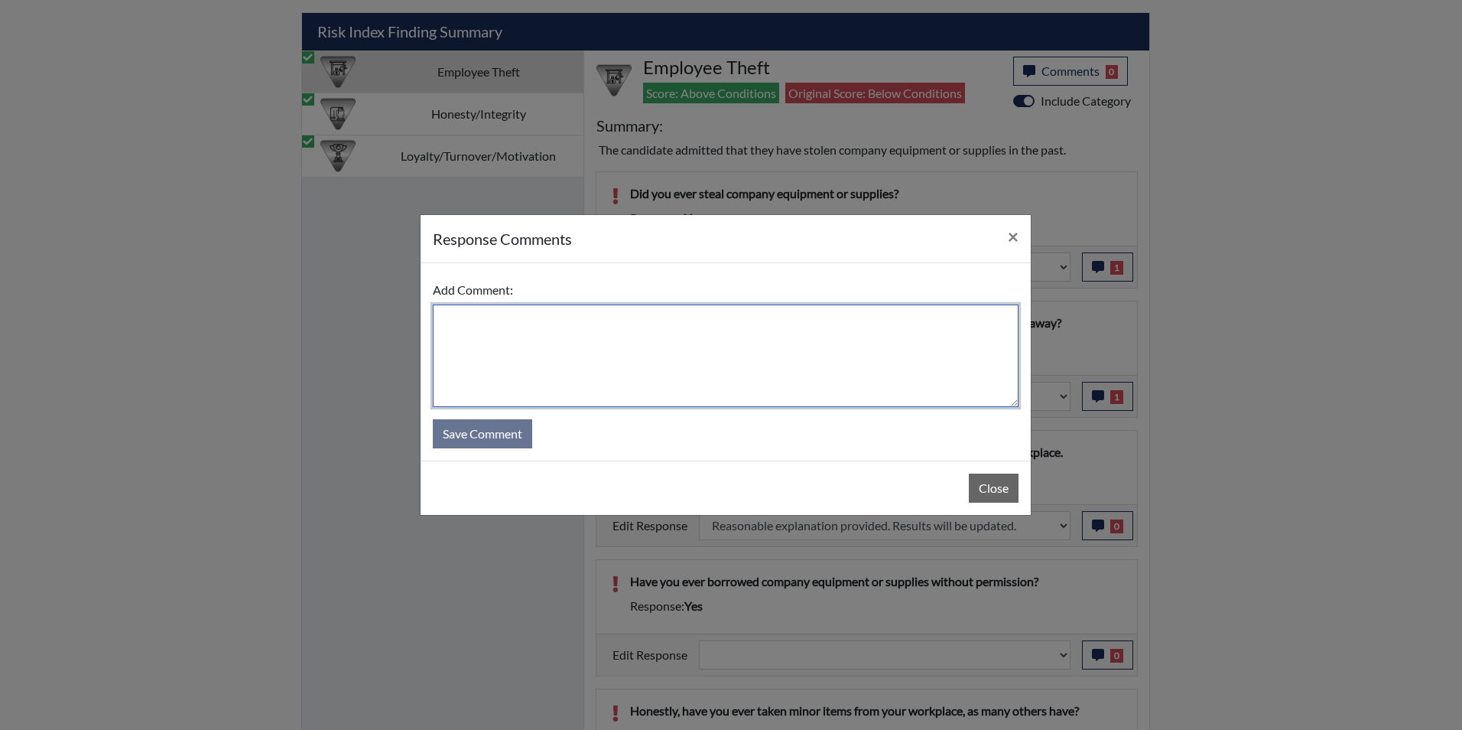
click at [588, 340] on textarea at bounding box center [726, 355] width 586 height 102
type textarea "Applicant agrees"
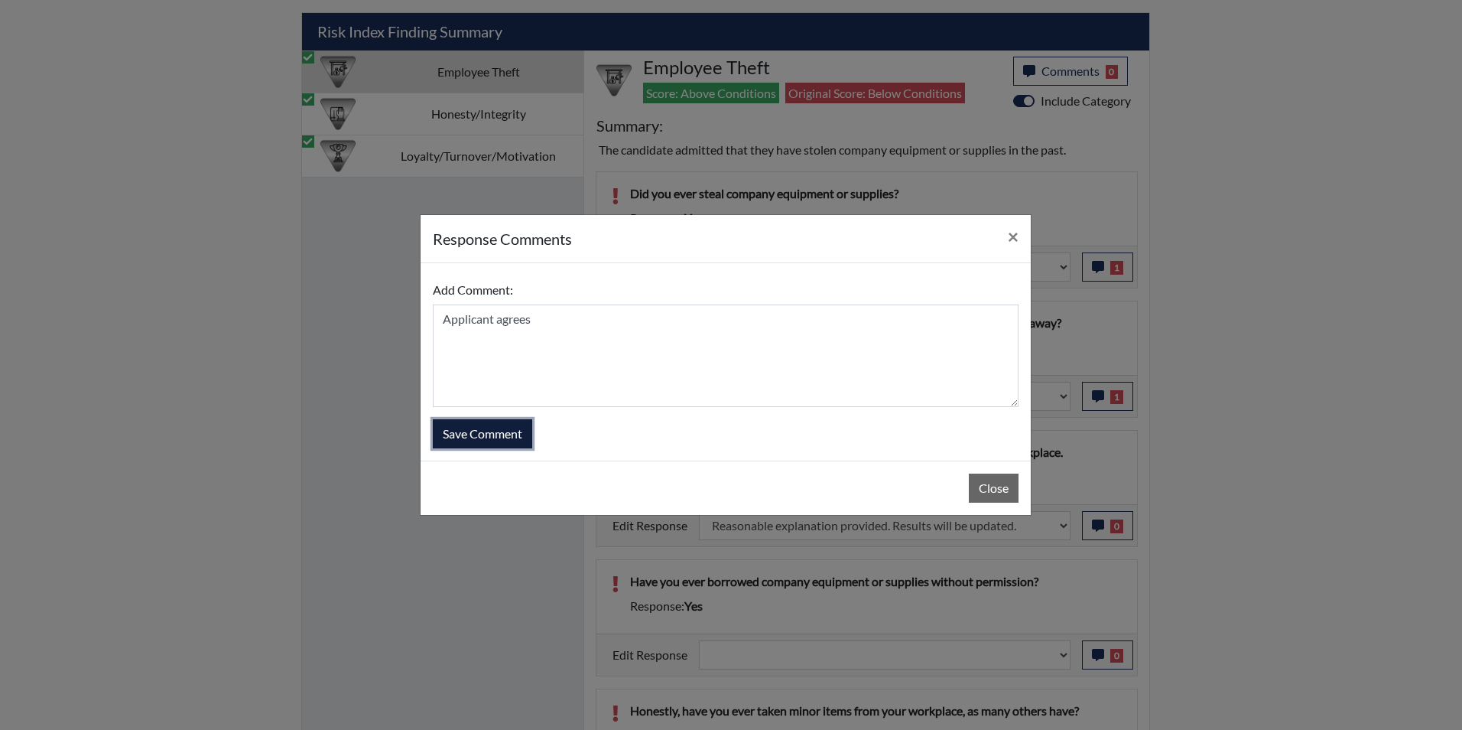
click at [485, 441] on button "Save Comment" at bounding box center [482, 433] width 99 height 29
select select
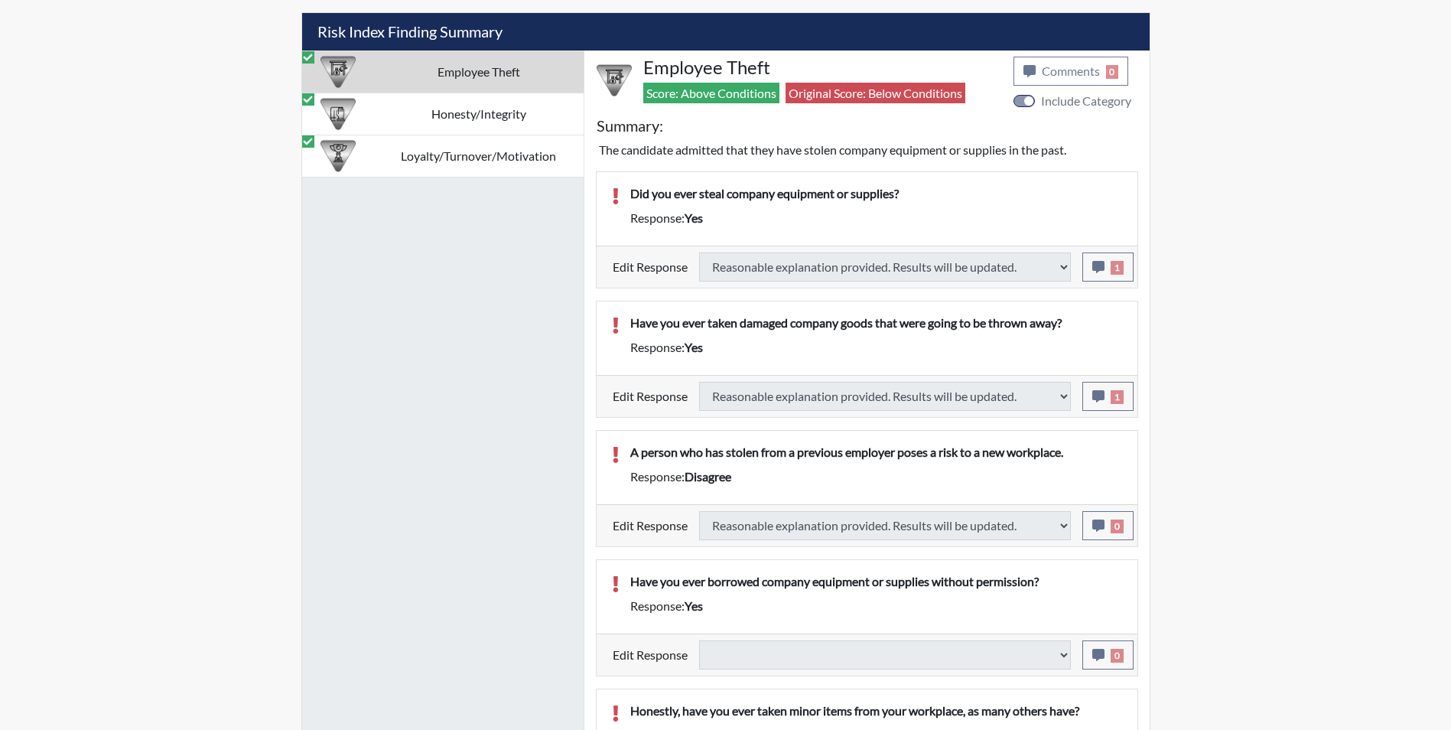
select select
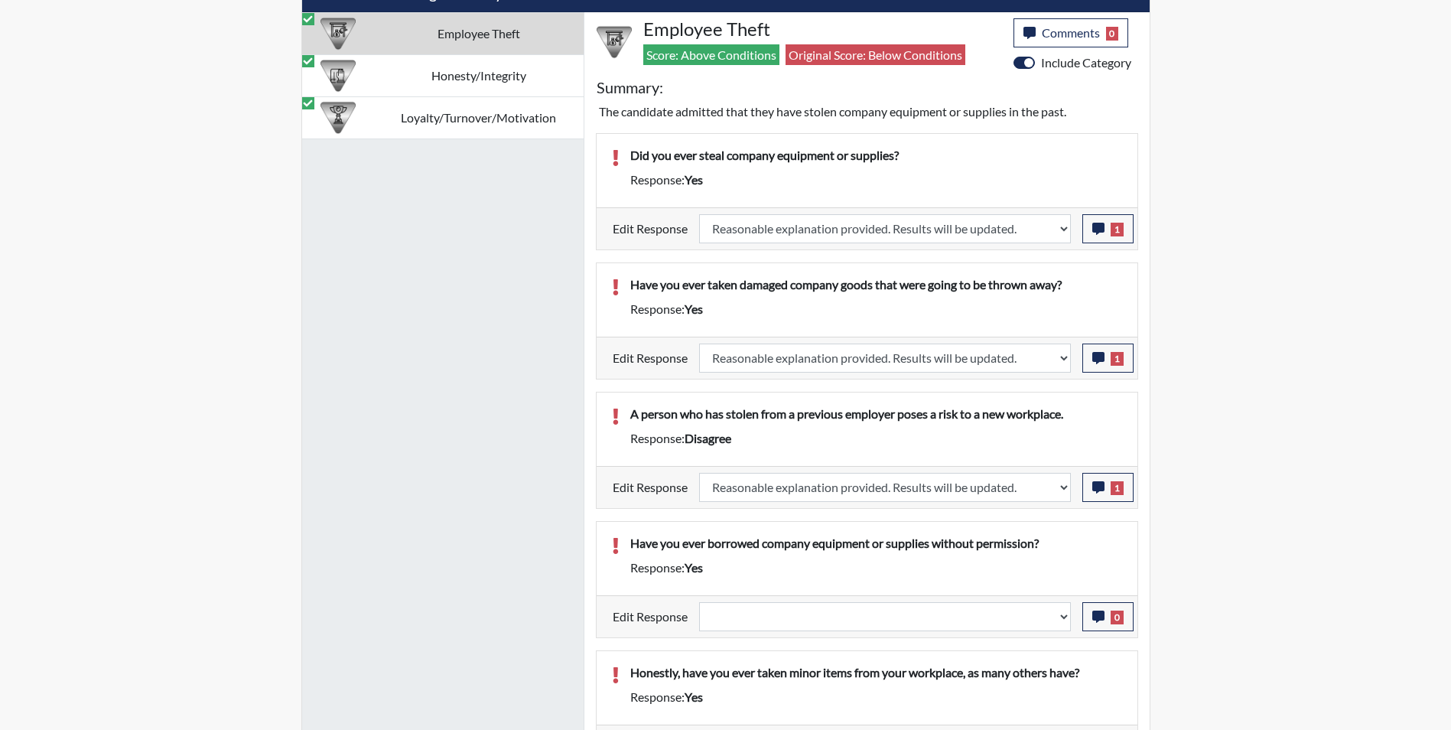
scroll to position [1056, 0]
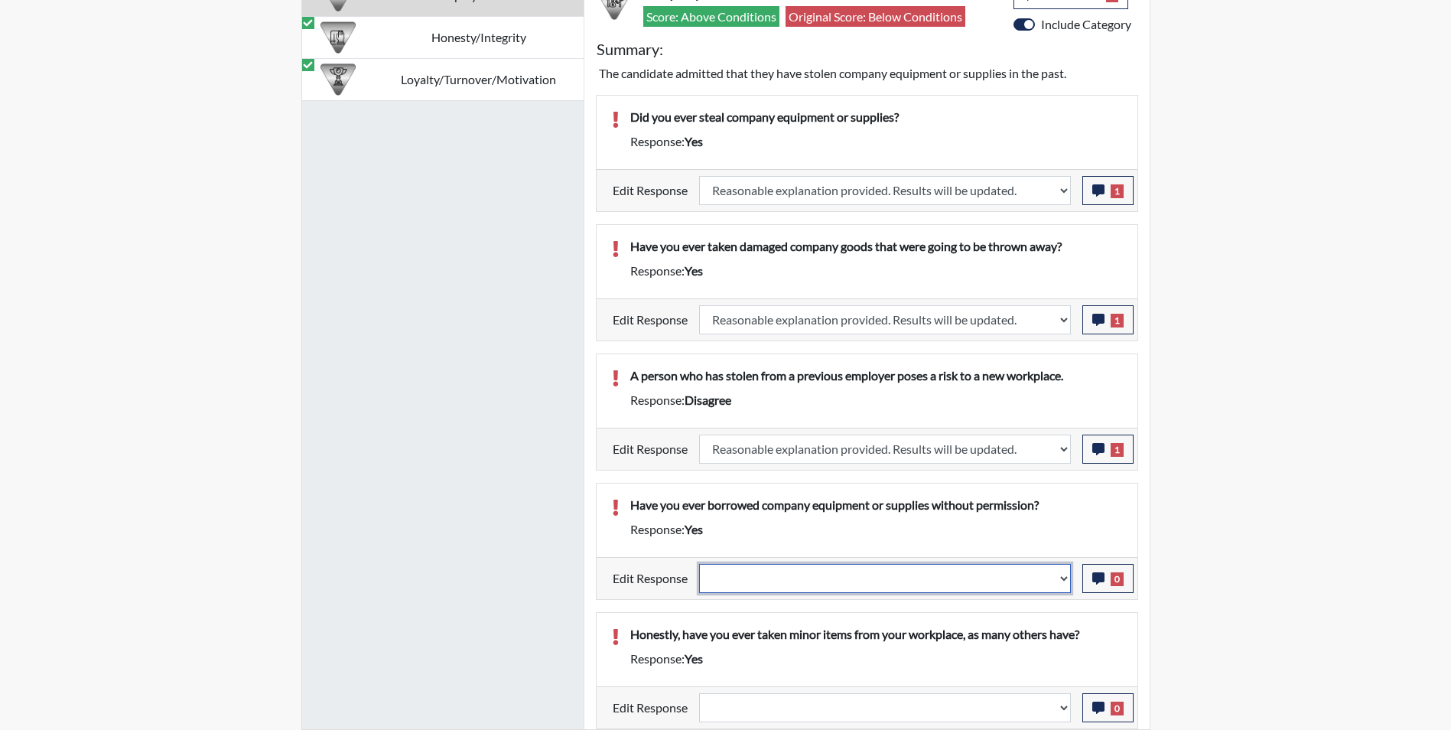
click at [768, 584] on select "Question is not relevant. Results will be updated. Reasonable explanation provi…" at bounding box center [885, 578] width 372 height 29
select select "reasonable-explanation-provided"
click at [699, 564] on select "Question is not relevant. Results will be updated. Reasonable explanation provi…" at bounding box center [885, 578] width 372 height 29
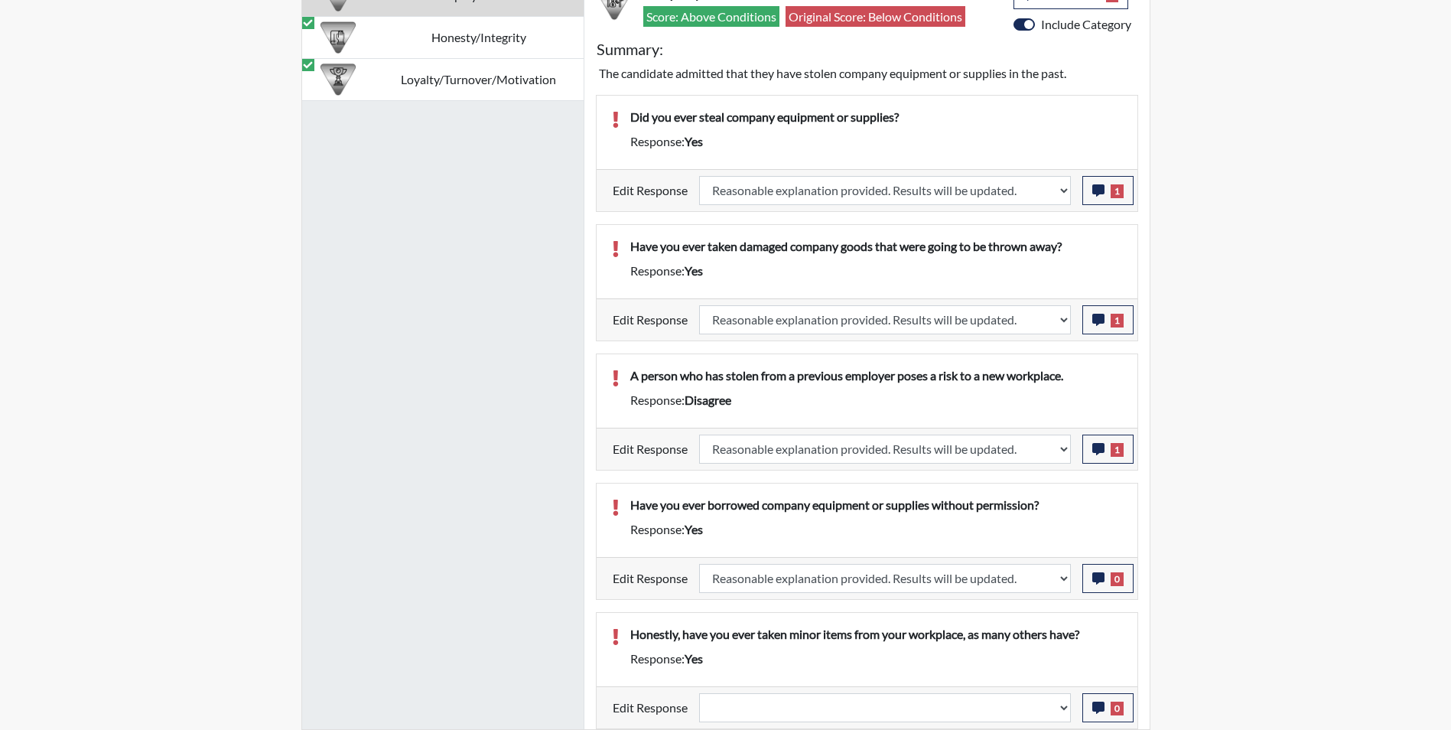
scroll to position [254, 636]
click at [756, 704] on select "Question is not relevant. Results will be updated. Reasonable explanation provi…" at bounding box center [885, 707] width 372 height 29
select select "reasonable-explanation-provided"
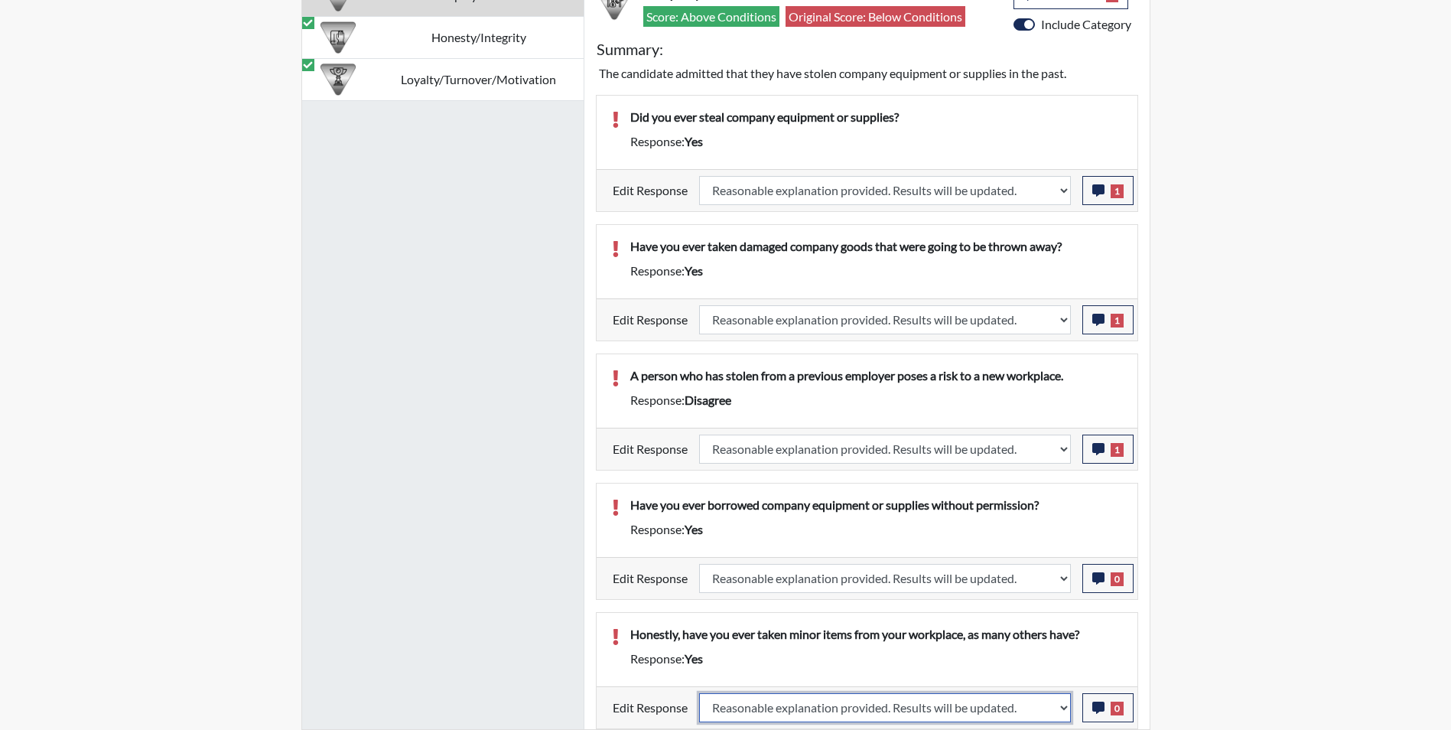
click at [699, 693] on select "Question is not relevant. Results will be updated. Reasonable explanation provi…" at bounding box center [885, 707] width 372 height 29
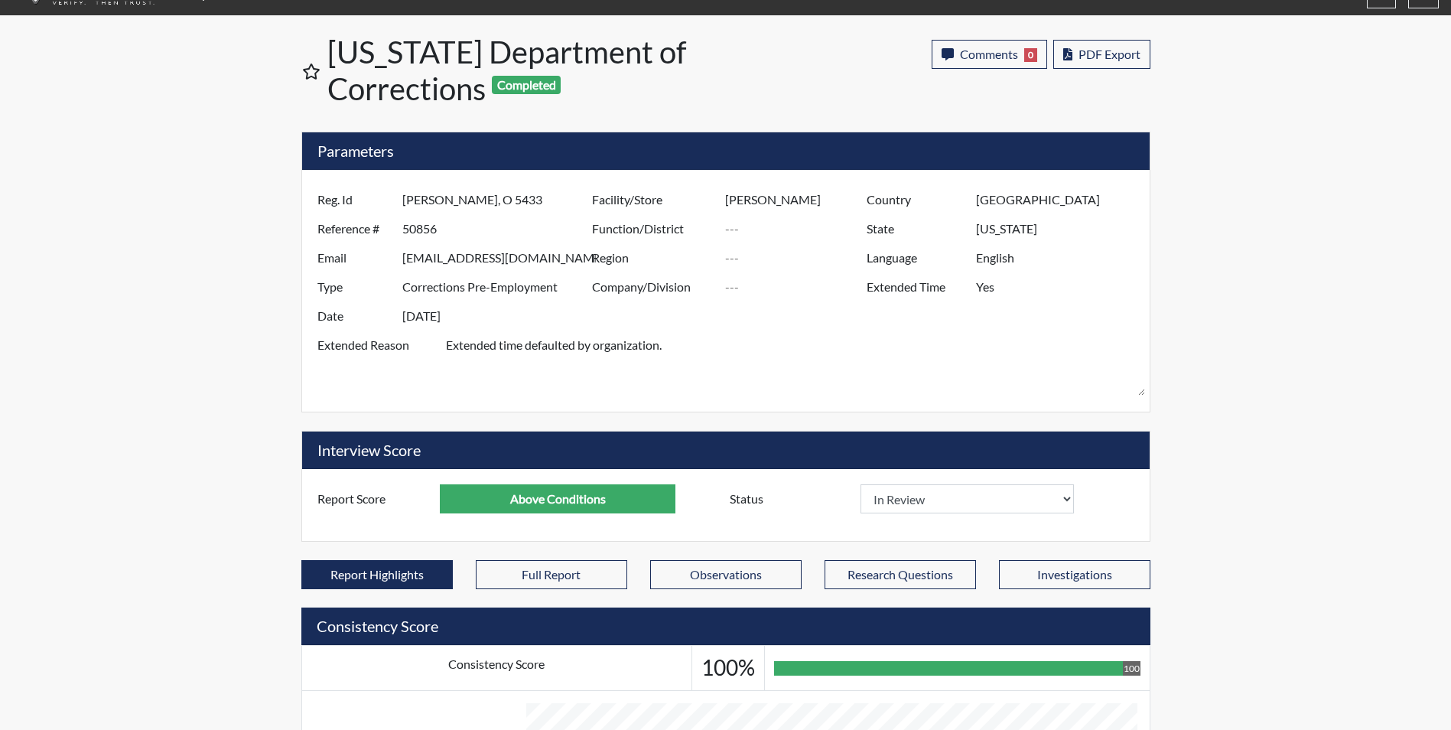
scroll to position [0, 0]
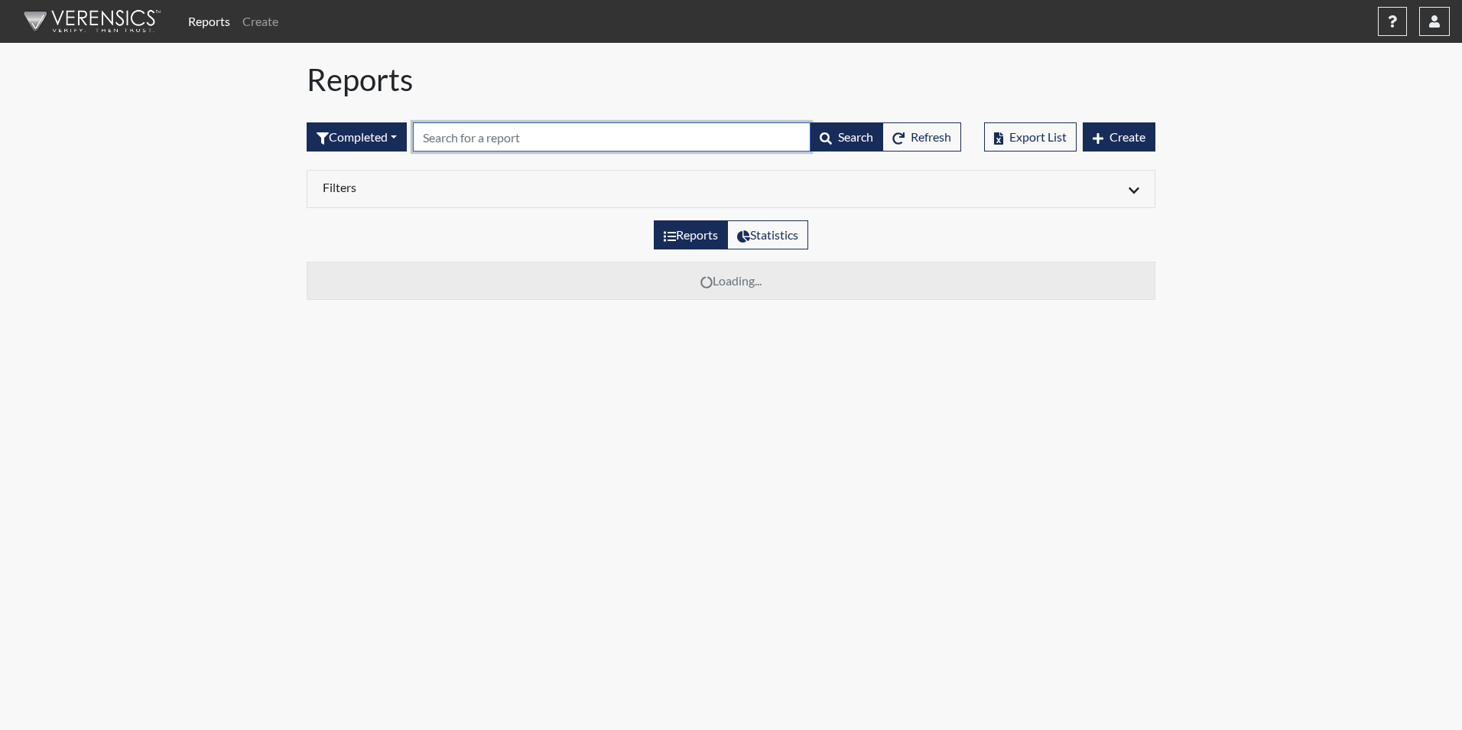
click at [445, 135] on input "text" at bounding box center [612, 136] width 398 height 29
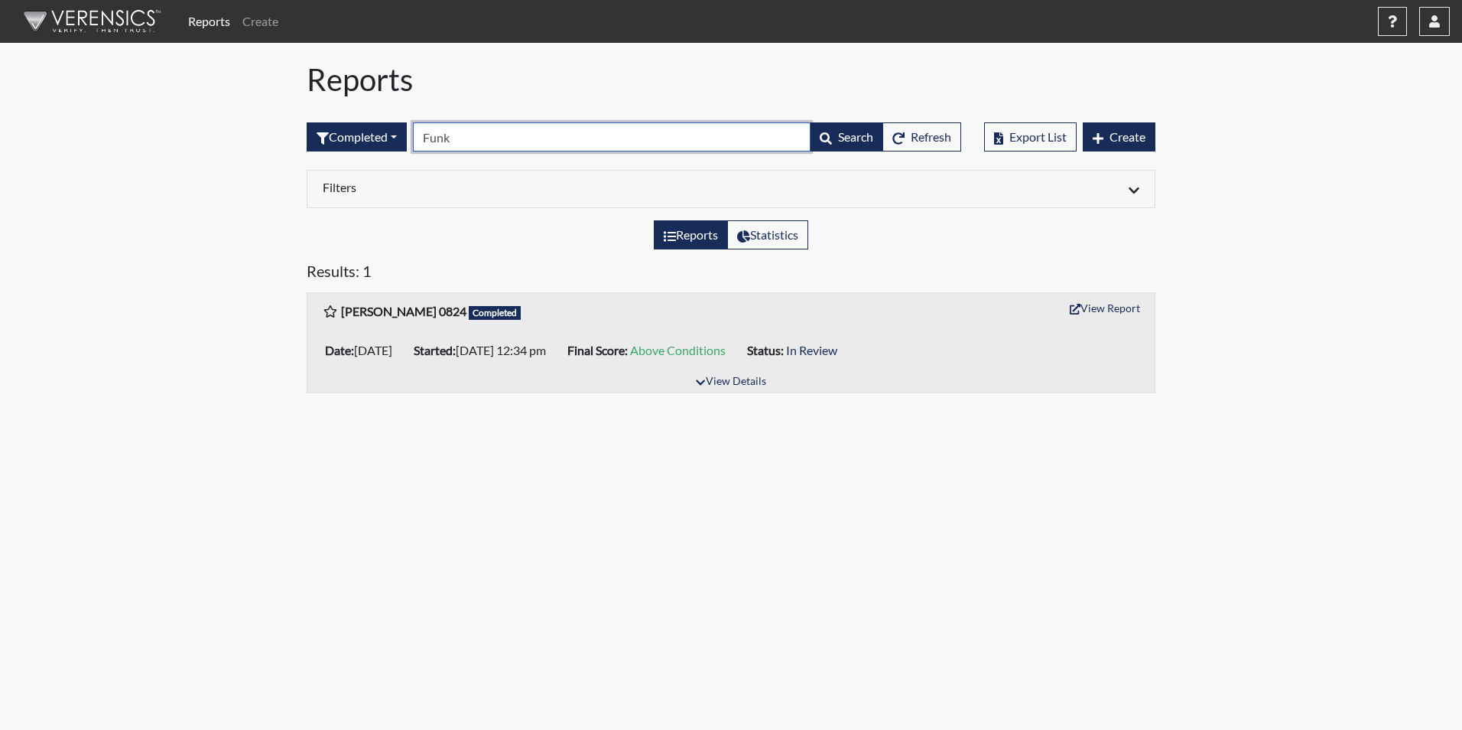
click at [482, 138] on input "Funk" at bounding box center [612, 136] width 398 height 29
type input "F"
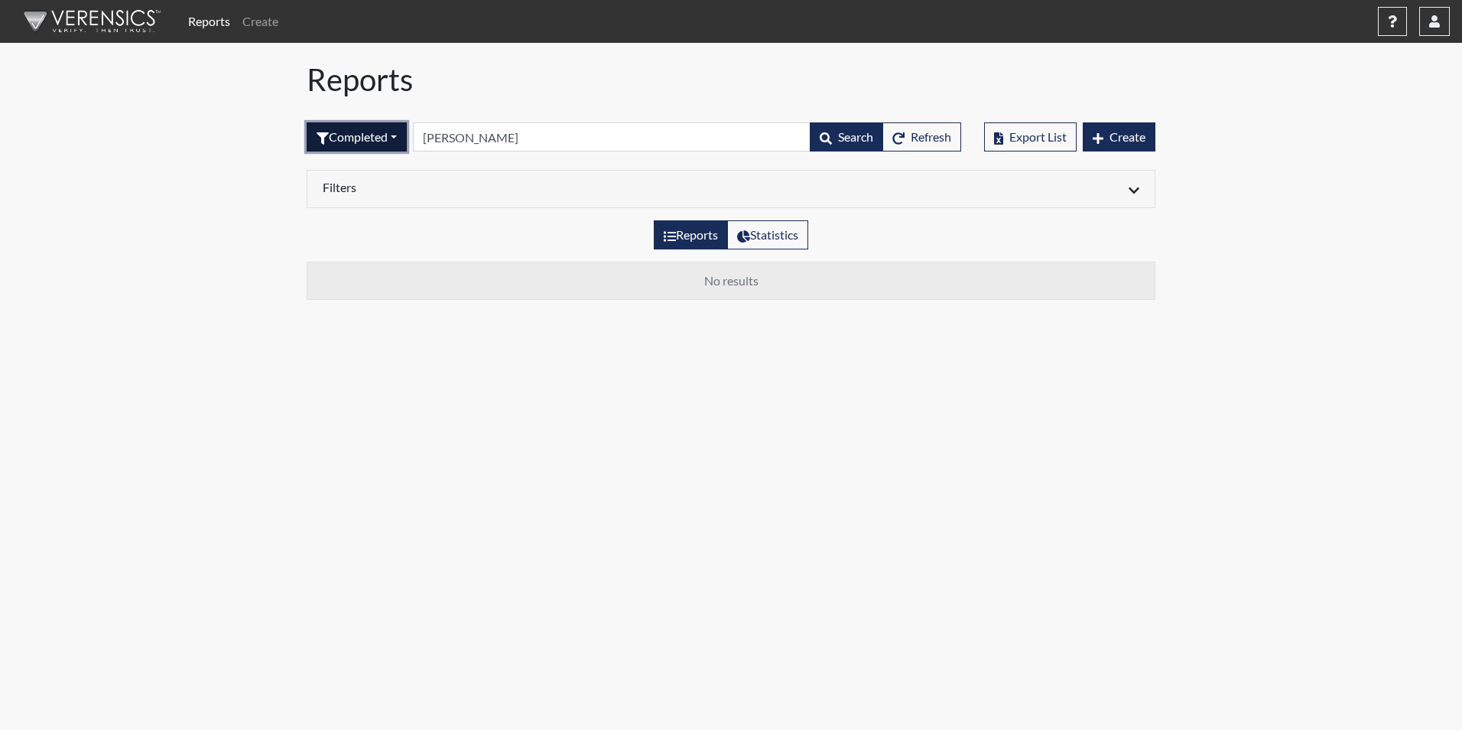
click at [393, 142] on button "Completed" at bounding box center [357, 136] width 100 height 29
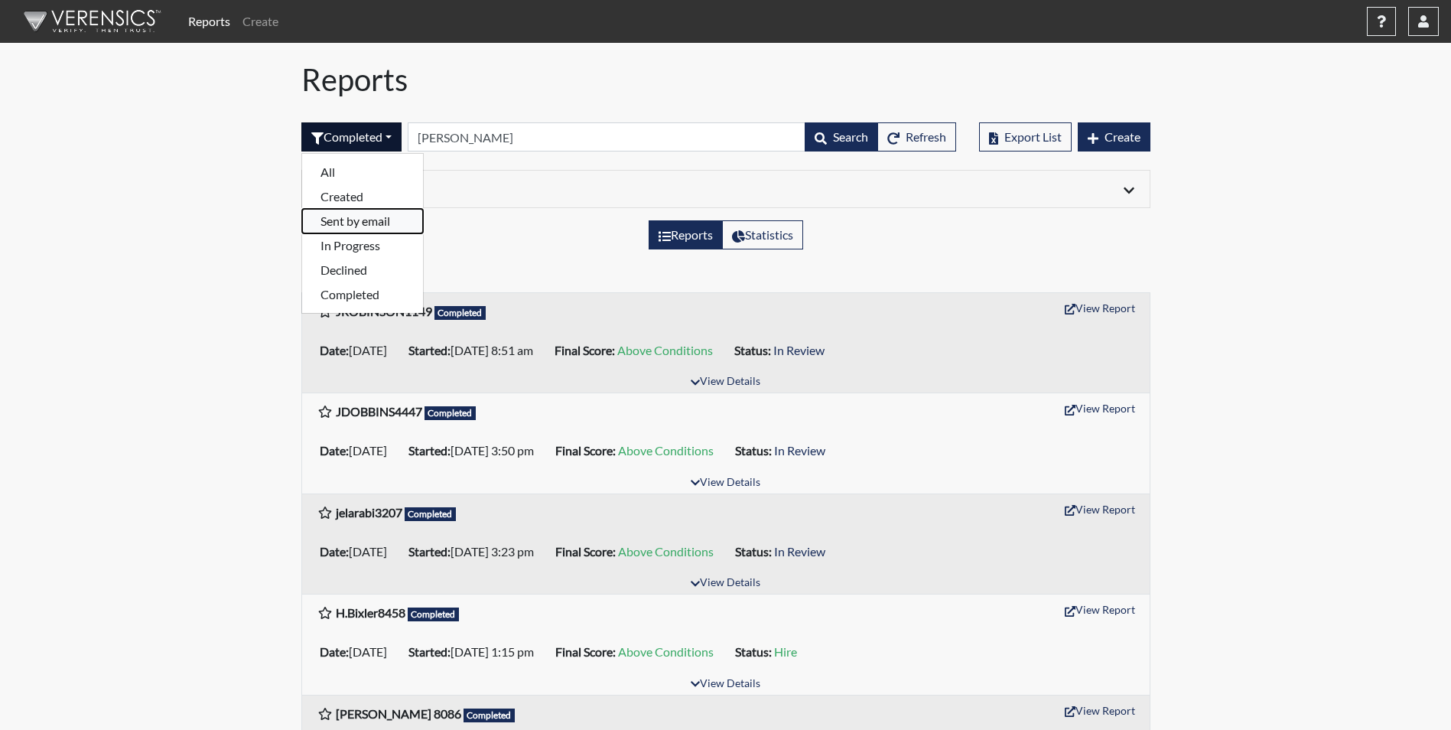
click at [380, 226] on button "Sent by email" at bounding box center [362, 221] width 121 height 24
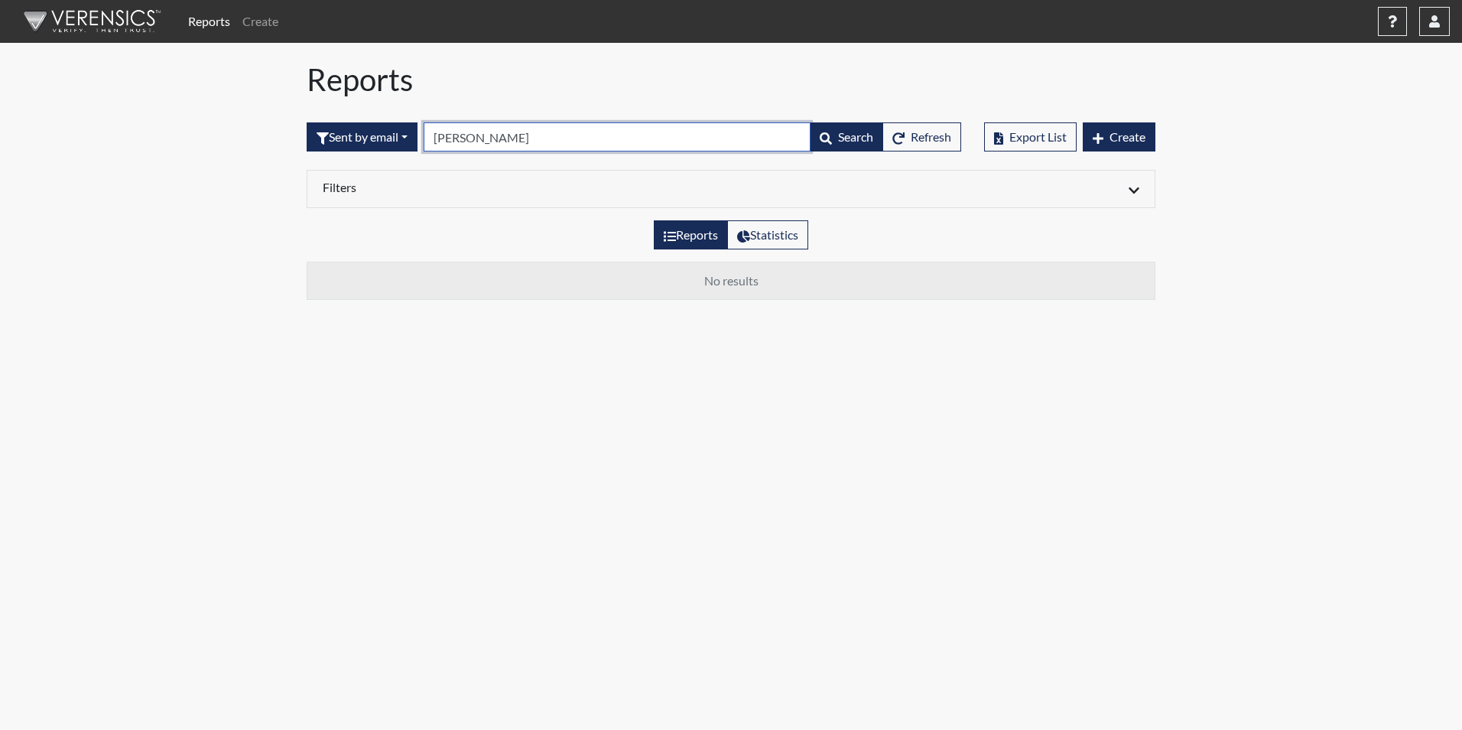
click at [516, 129] on input "Bishop" at bounding box center [617, 136] width 387 height 29
type input "B"
type input "b"
type input "5"
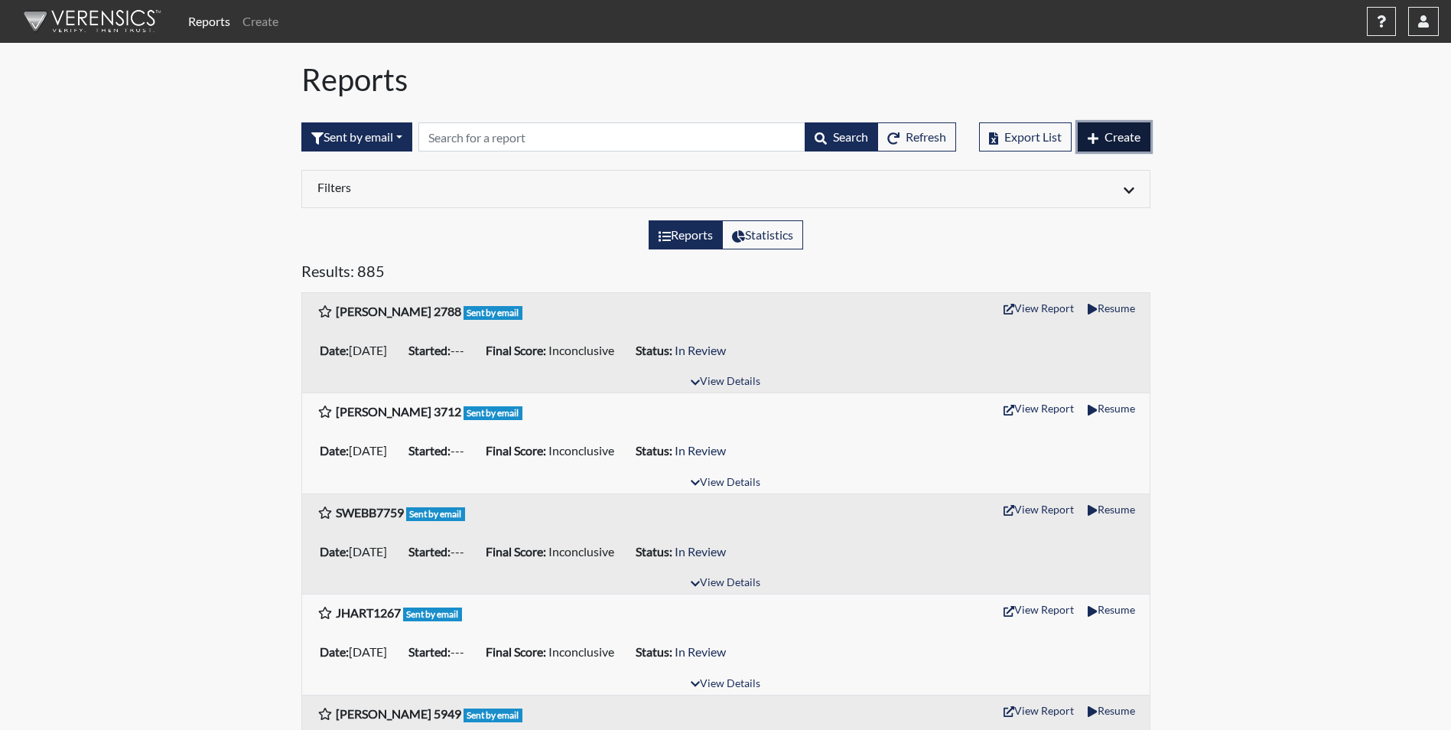
click at [1119, 131] on span "Create" at bounding box center [1123, 136] width 36 height 15
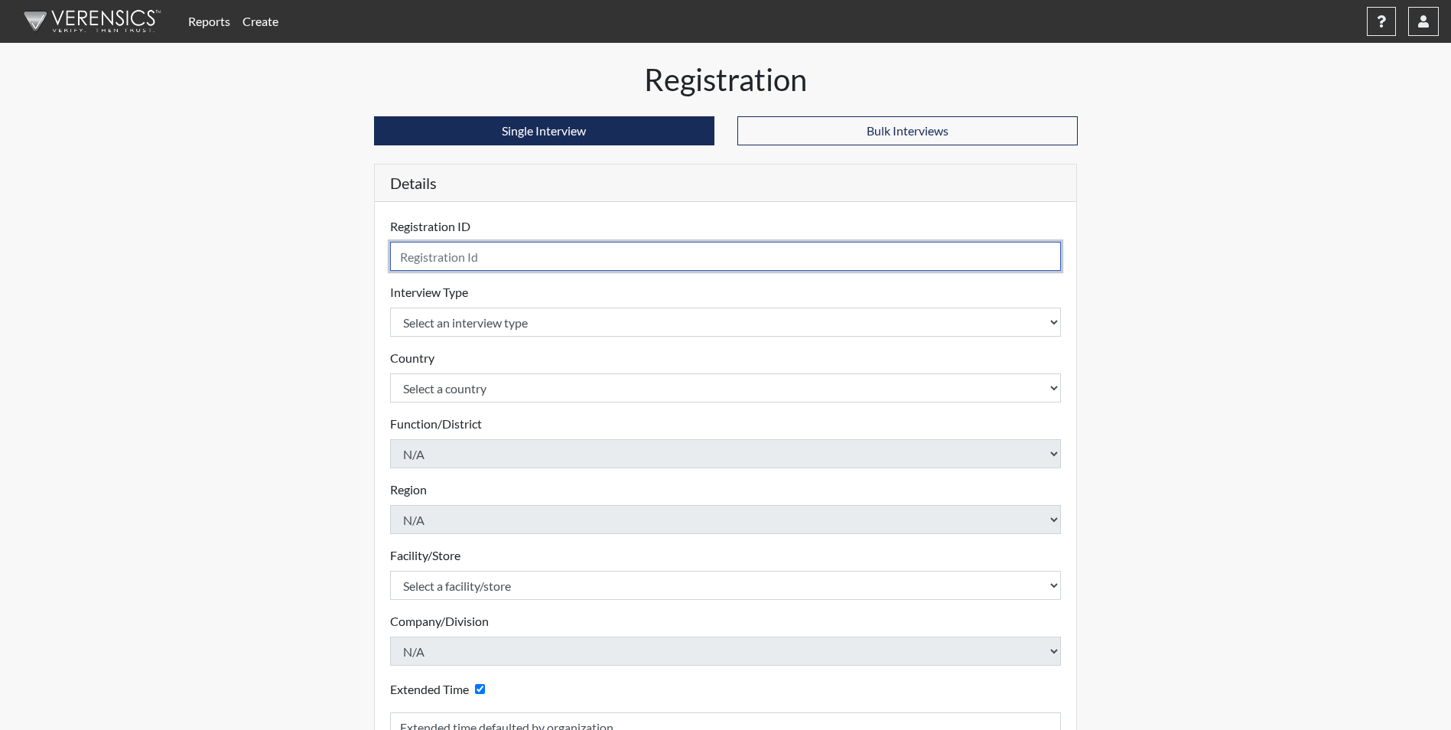
click at [470, 255] on input "text" at bounding box center [726, 256] width 672 height 29
type input "D. Bishop 5686"
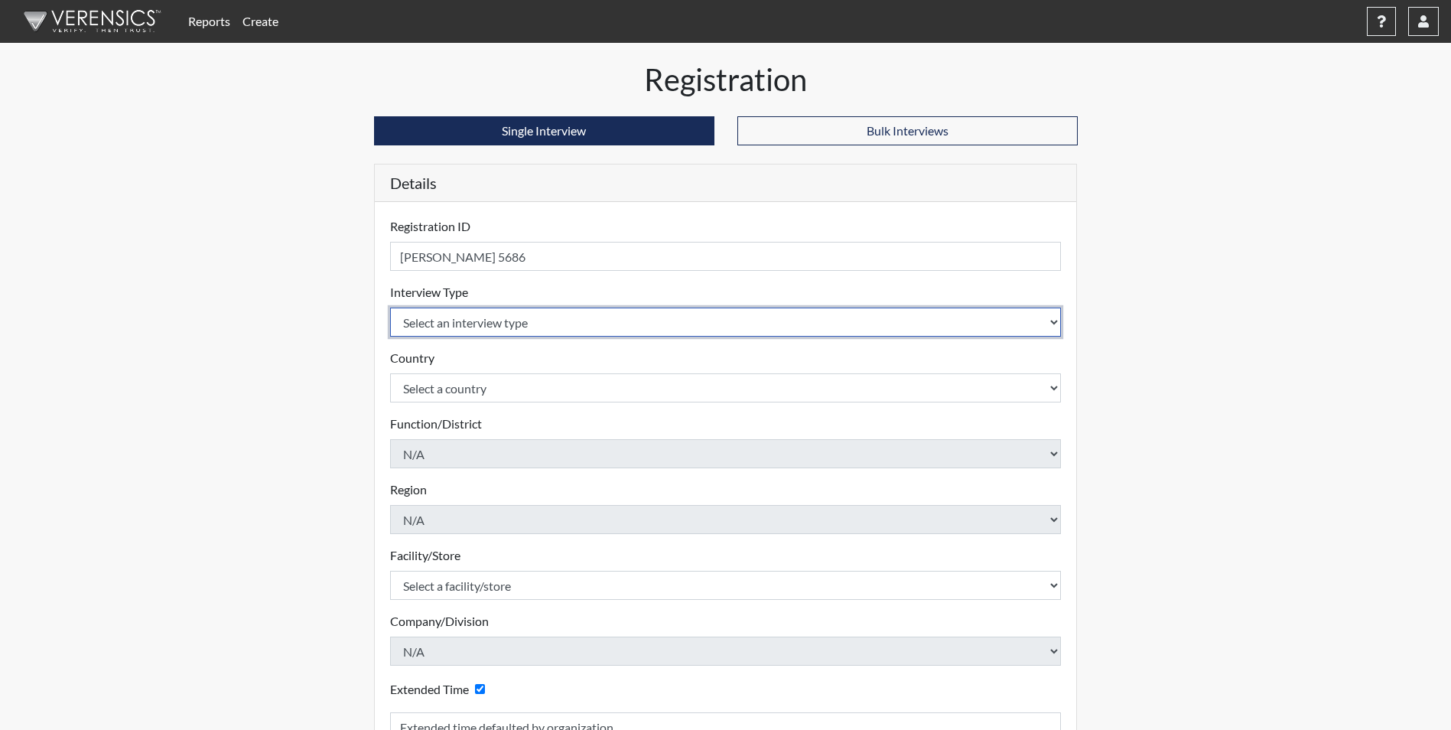
click at [529, 315] on body "Reports Create Help Center × Verensics Best Practices How to successfully use t…" at bounding box center [725, 365] width 1451 height 730
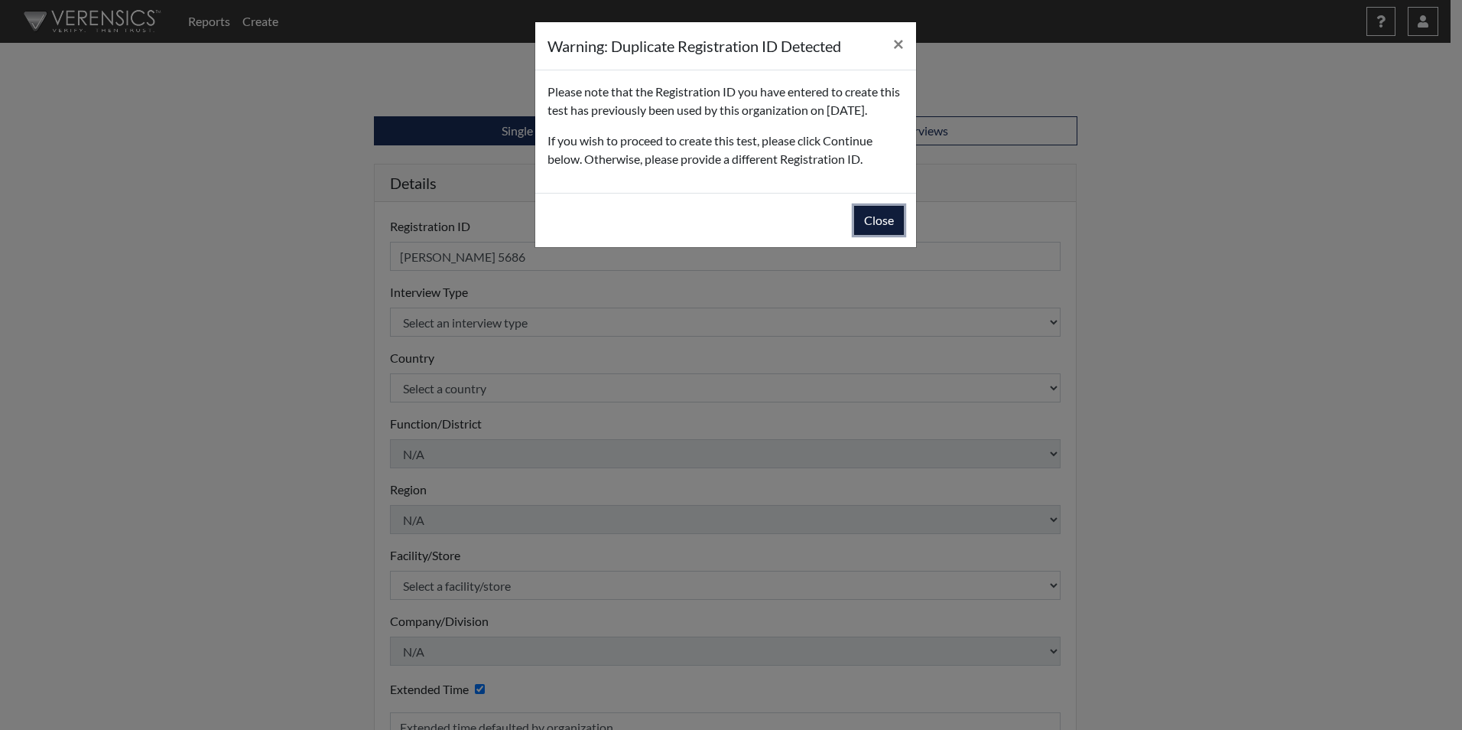
click at [888, 235] on button "Close" at bounding box center [879, 220] width 50 height 29
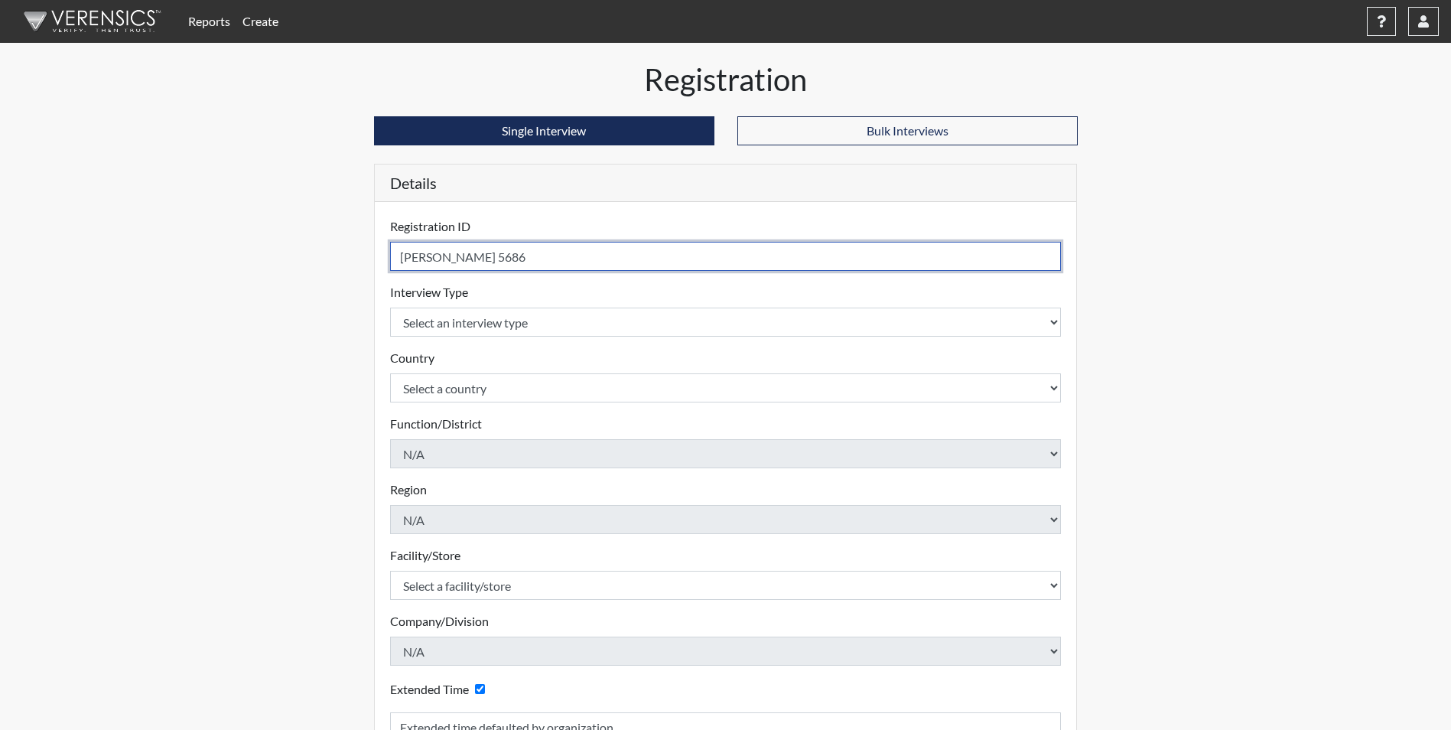
click at [564, 262] on input "D. Bishop 5686" at bounding box center [726, 256] width 672 height 29
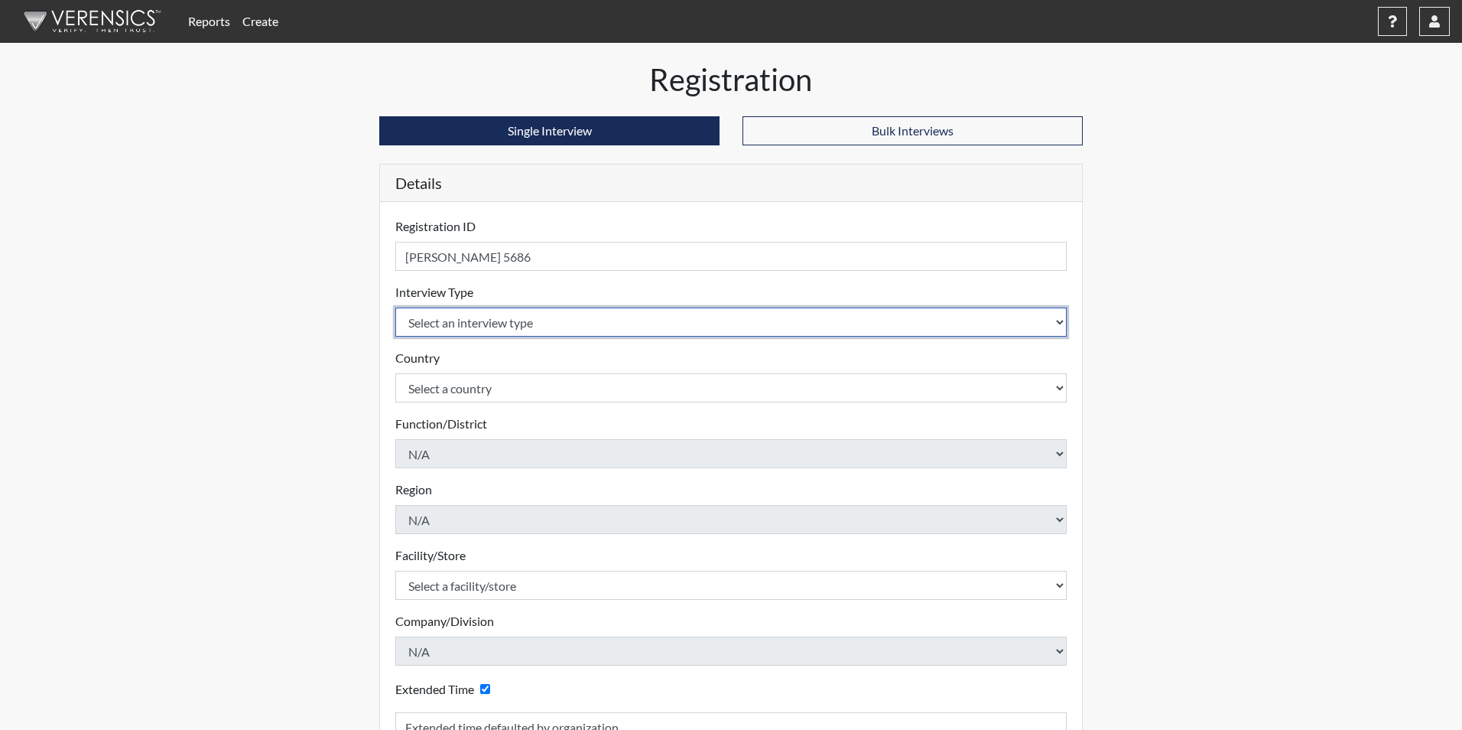
click at [569, 318] on body "Reports Create Help Center × Verensics Best Practices How to successfully use t…" at bounding box center [731, 365] width 1462 height 730
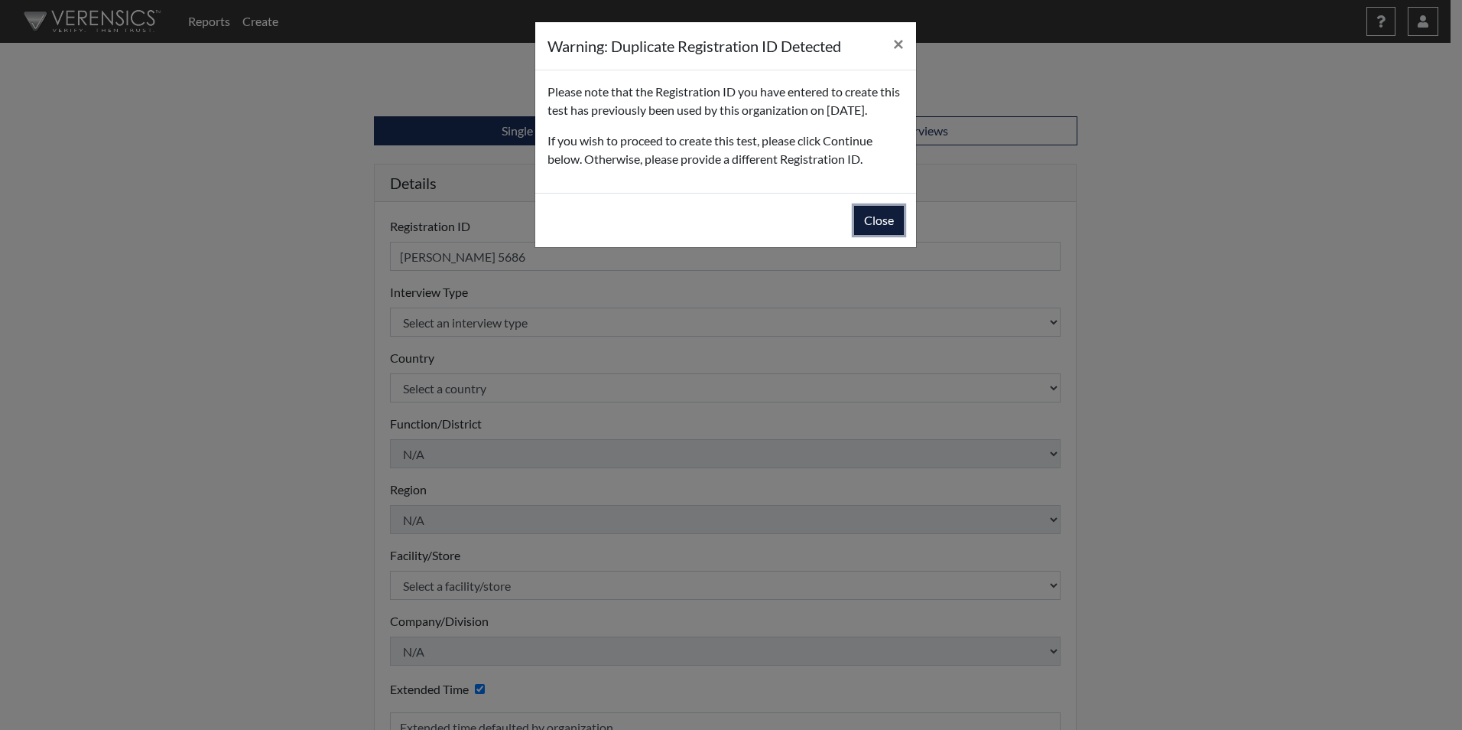
click at [865, 235] on button "Close" at bounding box center [879, 220] width 50 height 29
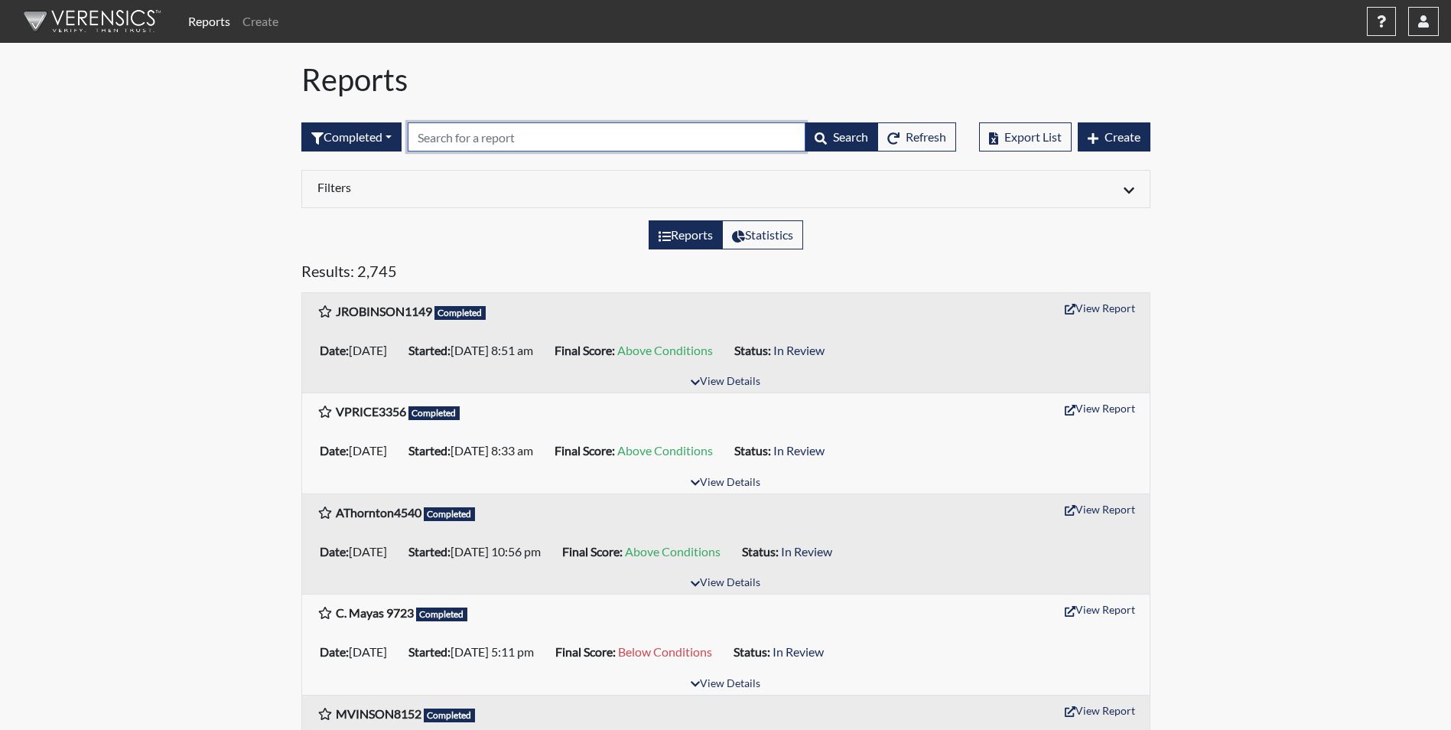
click at [460, 135] on input "text" at bounding box center [607, 136] width 398 height 29
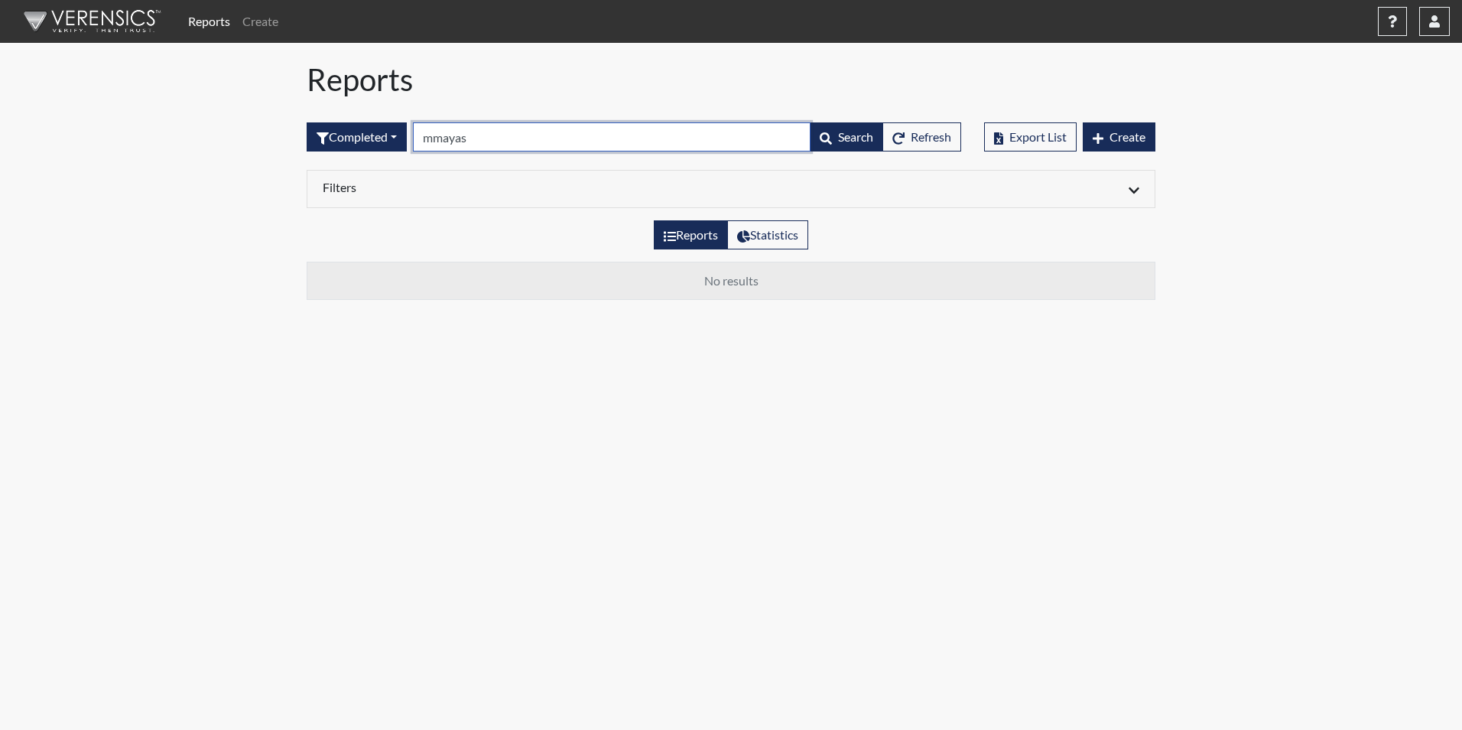
type input "mayas"
